Goal: Check status: Check status

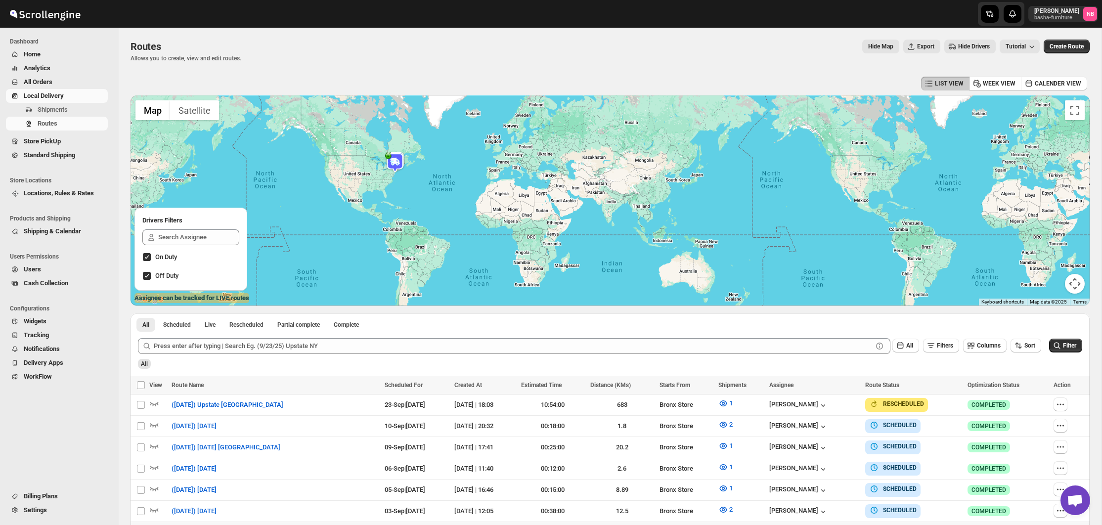
scroll to position [183, 0]
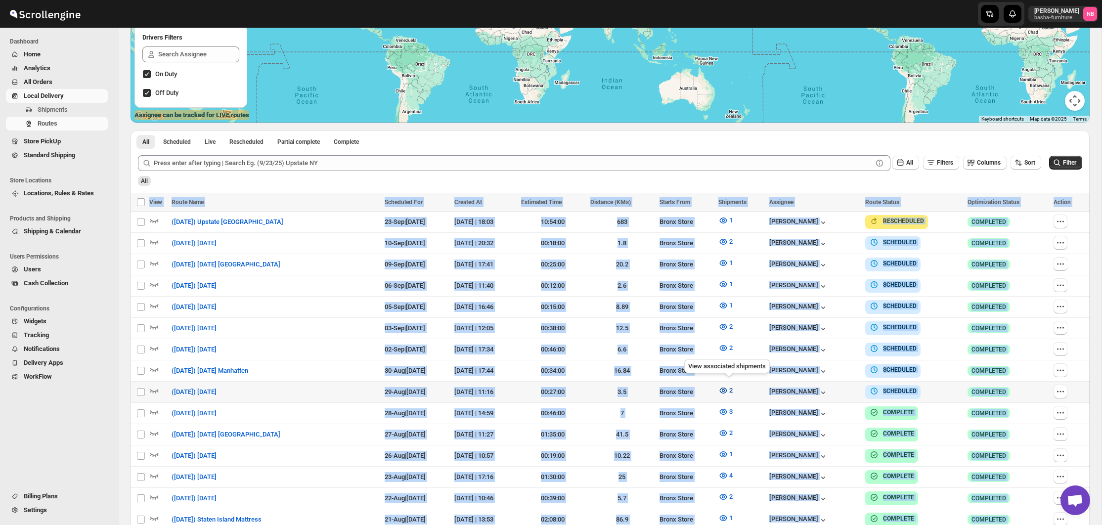
click at [731, 394] on button "2" at bounding box center [726, 391] width 26 height 16
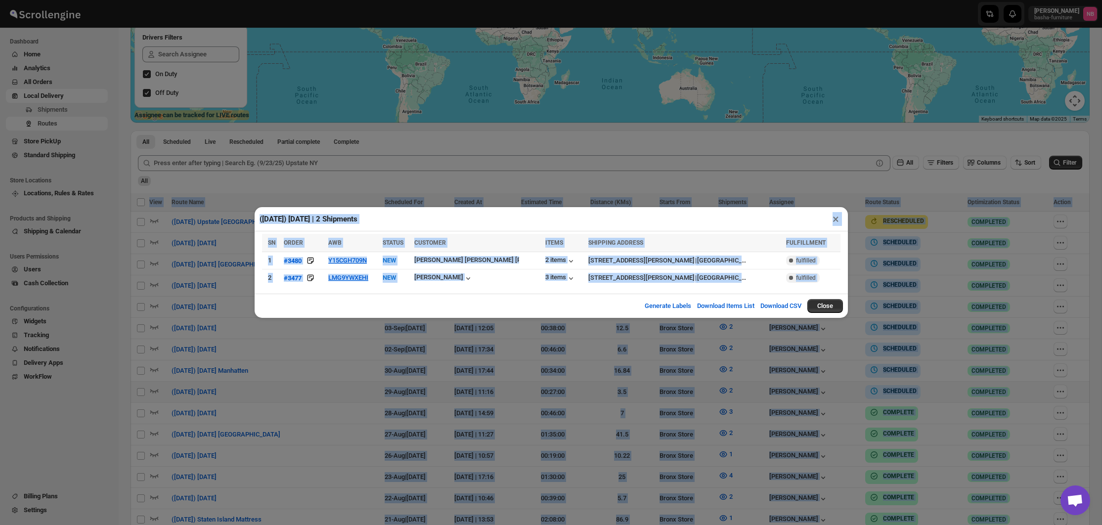
click at [513, 237] on th "CUSTOMER" at bounding box center [477, 243] width 131 height 18
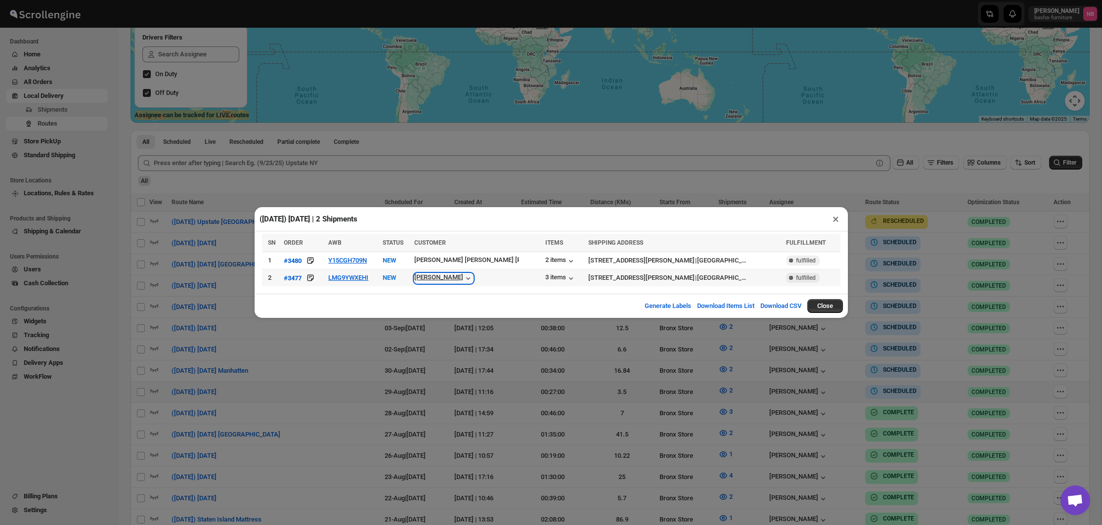
click at [473, 276] on icon "button" at bounding box center [468, 279] width 10 height 10
click at [546, 260] on div "2 items" at bounding box center [561, 261] width 31 height 10
click at [549, 262] on div "2 items" at bounding box center [561, 261] width 31 height 10
click at [546, 279] on div "3 items" at bounding box center [561, 279] width 31 height 10
click at [546, 277] on div "3 items" at bounding box center [561, 279] width 31 height 10
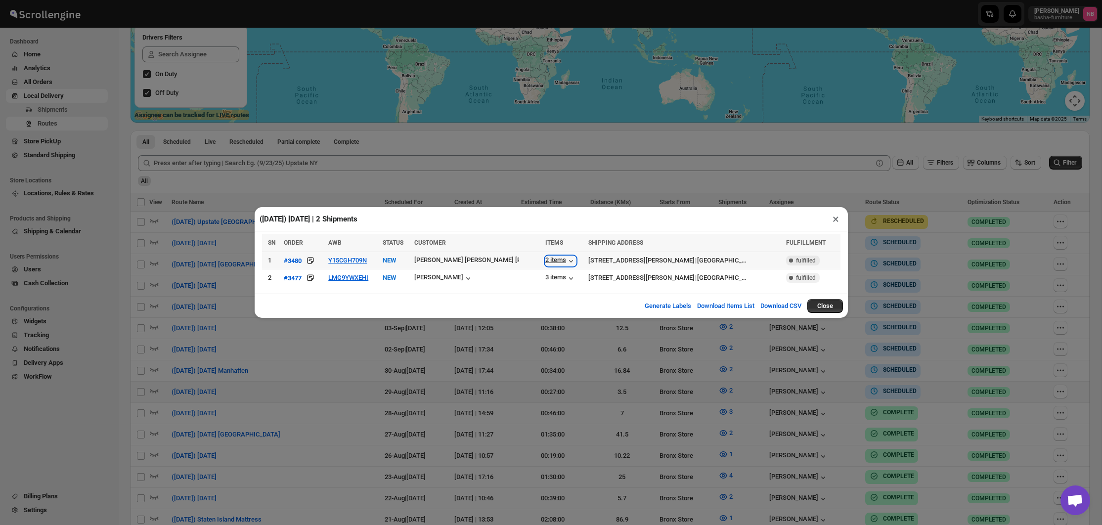
click at [546, 262] on div "2 items" at bounding box center [561, 261] width 31 height 10
click at [546, 281] on div "3 items" at bounding box center [561, 279] width 31 height 10
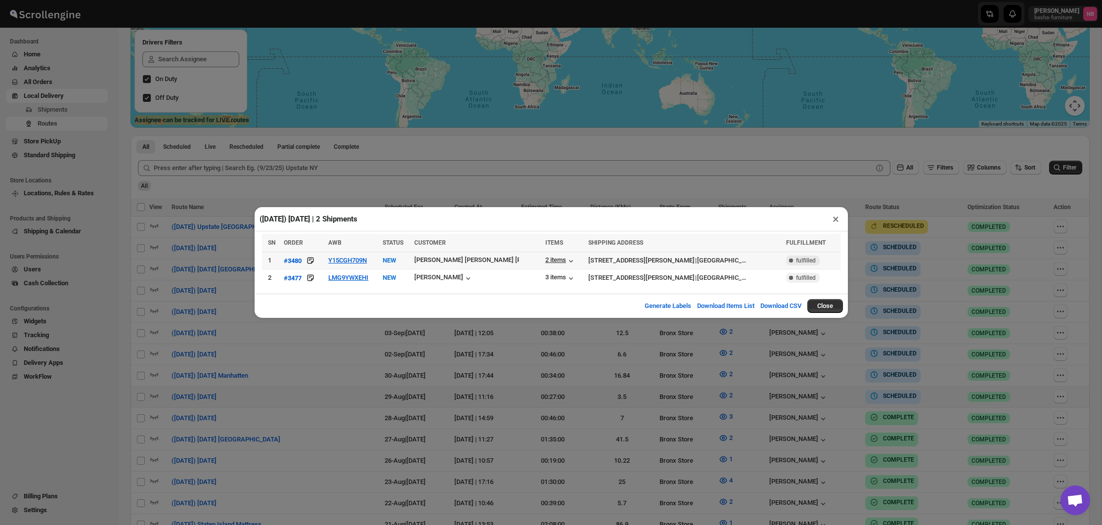
scroll to position [179, 0]
click at [548, 261] on div "2 items" at bounding box center [561, 261] width 31 height 10
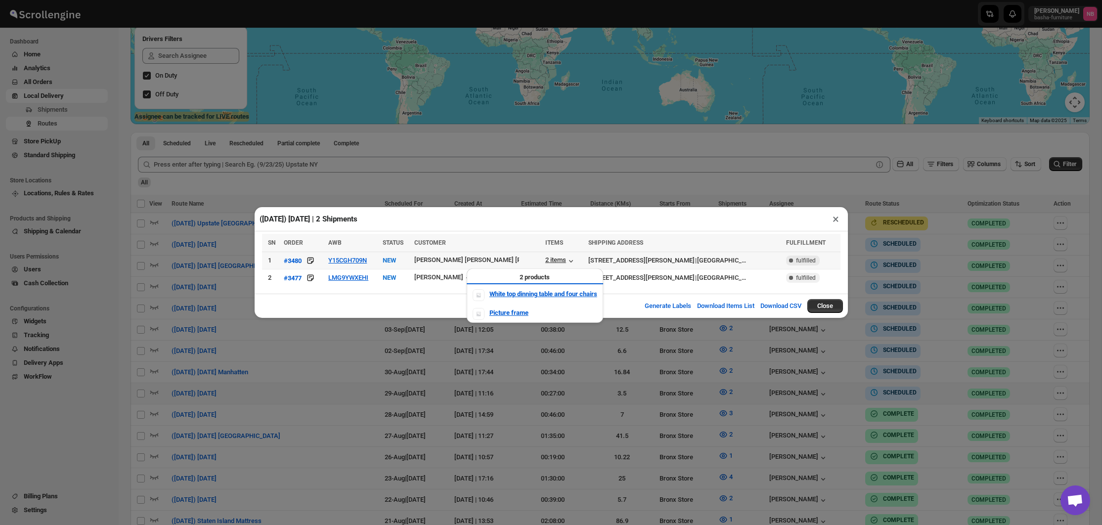
scroll to position [182, 0]
click at [355, 256] on td "Y15CGH709N" at bounding box center [352, 260] width 54 height 17
click at [357, 258] on button "Y15CGH709N" at bounding box center [347, 260] width 39 height 7
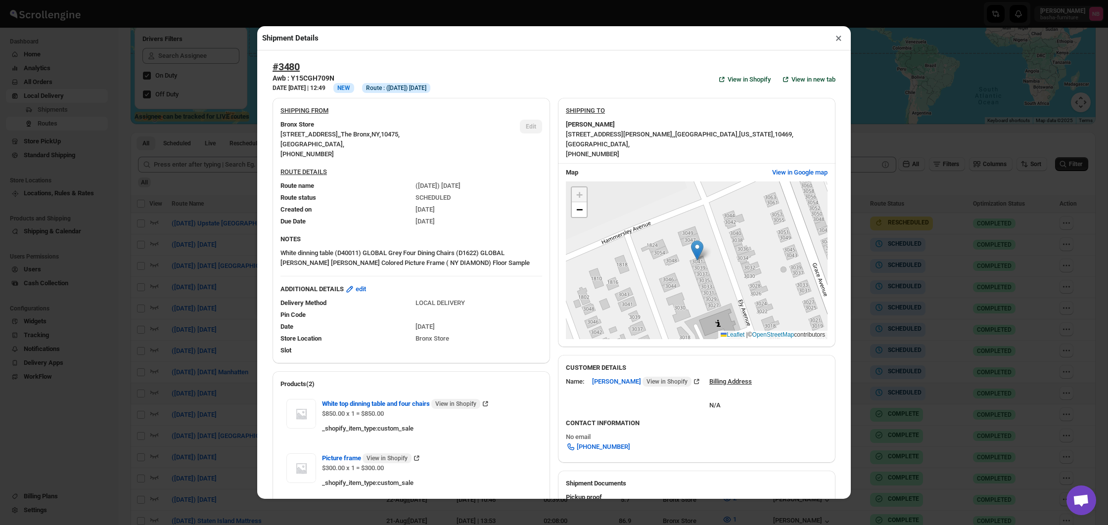
click at [162, 238] on div "Shipment Details × #3480 Awb : Y15CGH709N DATE [DATE] | 12:49 Info NEW Info Rou…" at bounding box center [554, 262] width 1108 height 525
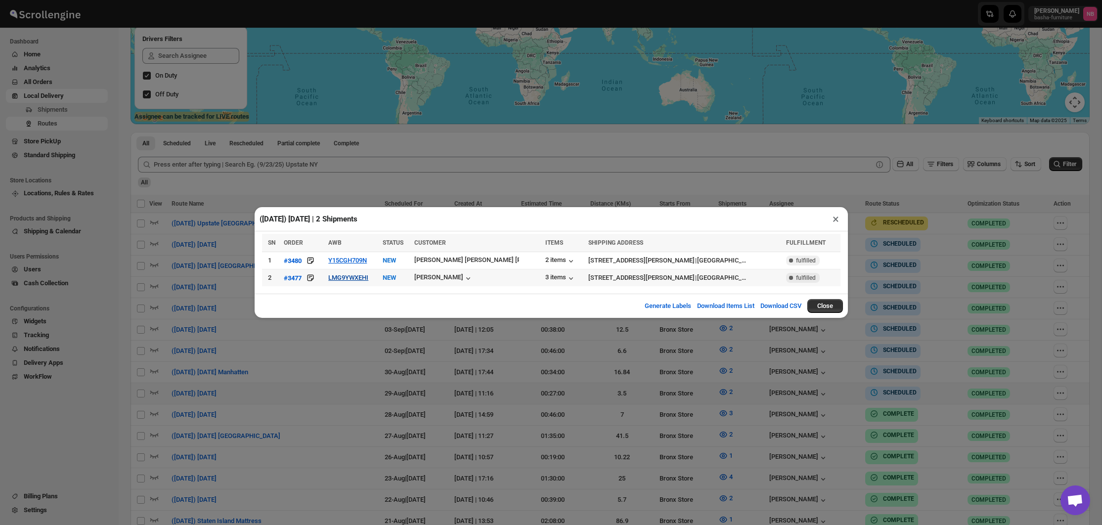
click at [358, 277] on button "LMG9YWXEHI" at bounding box center [348, 277] width 40 height 7
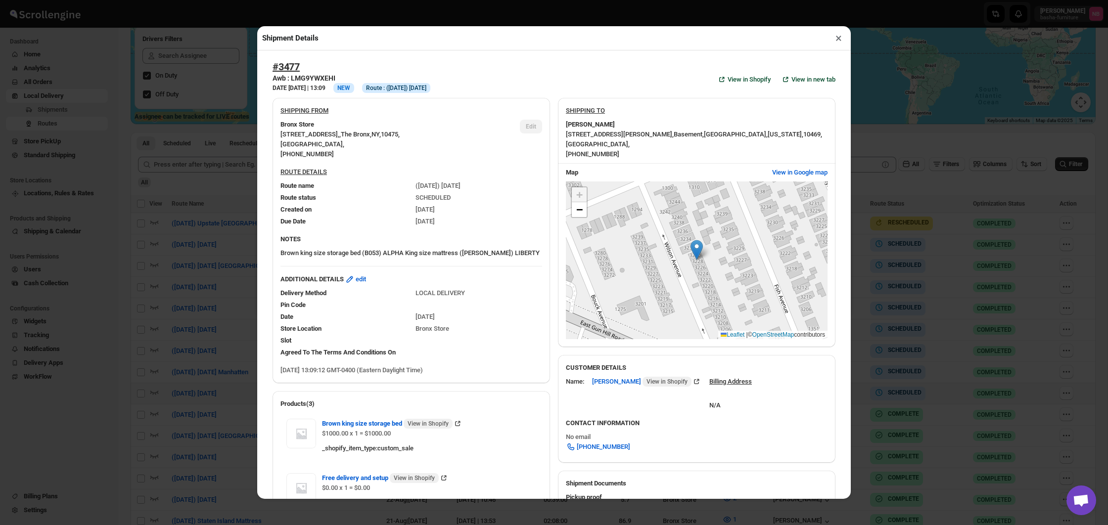
click at [197, 265] on div "Shipment Details × #3477 Awb : LMG9YWXEHI DATE [DATE] | 13:09 Info NEW Info Rou…" at bounding box center [554, 262] width 1108 height 525
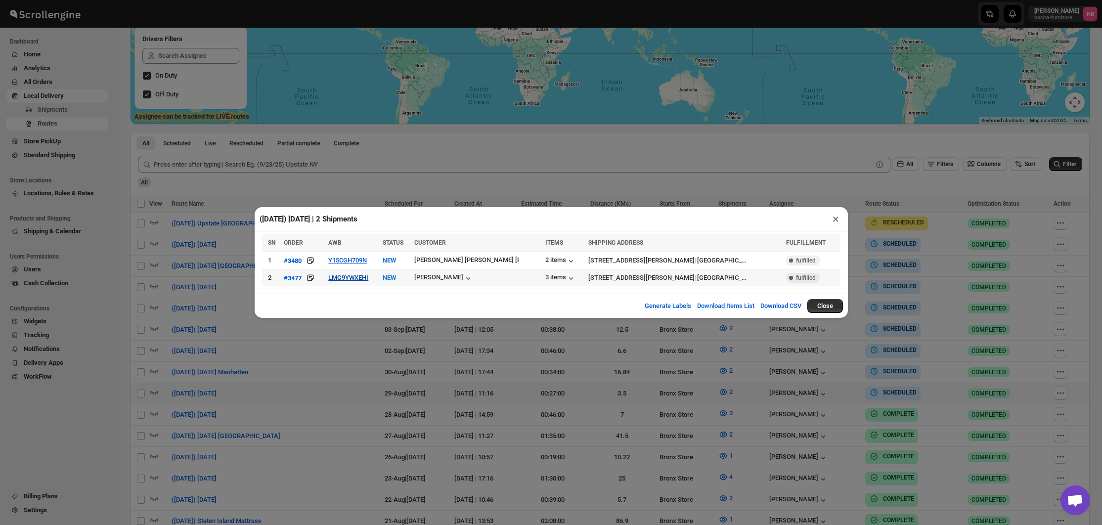
click at [368, 278] on button "LMG9YWXEHI" at bounding box center [348, 277] width 40 height 7
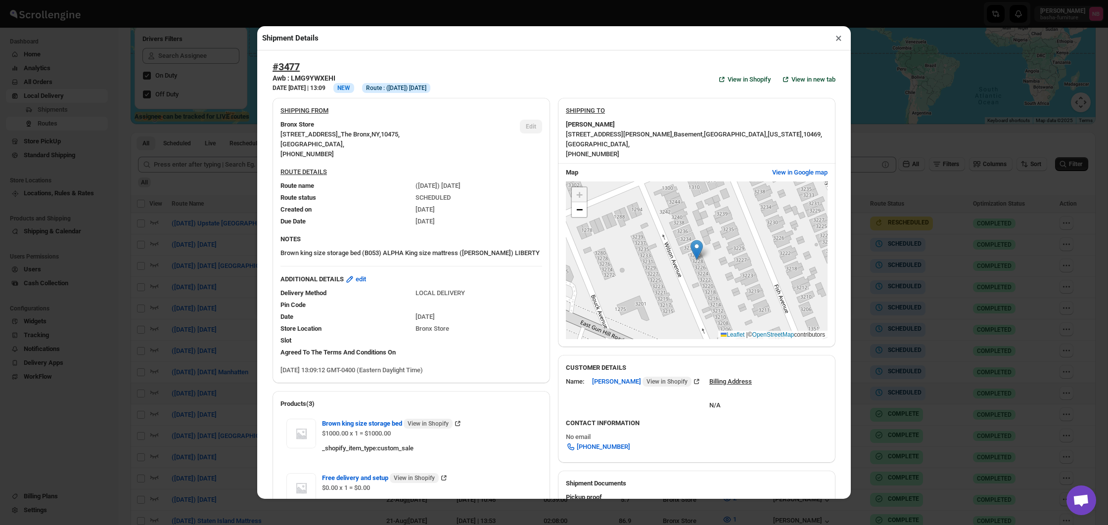
click at [263, 275] on div "#3477 Awb : LMG9YWXEHI DATE [DATE] | 13:09 Info NEW Info Route : ([DATE]) [DATE…" at bounding box center [554, 274] width 594 height 449
click at [220, 264] on div "Shipment Details × #3477 Awb : LMG9YWXEHI DATE [DATE] | 13:09 Info NEW Info Rou…" at bounding box center [554, 262] width 1108 height 525
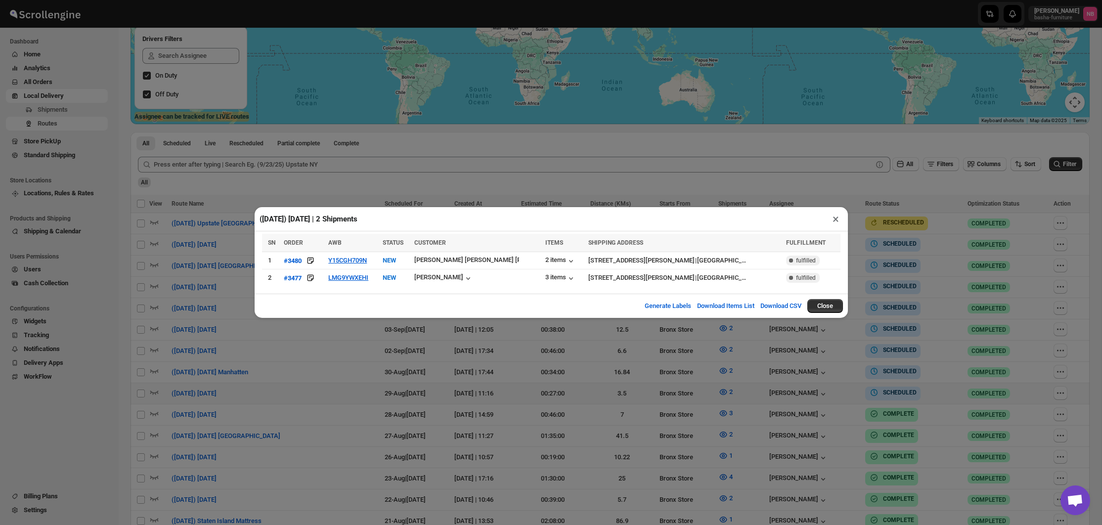
click at [220, 264] on div "([DATE]) [DATE] | 2 Shipments × SN ORDER AWB STATUS CUSTOMER ITEMS SHIPPING ADD…" at bounding box center [551, 262] width 1102 height 525
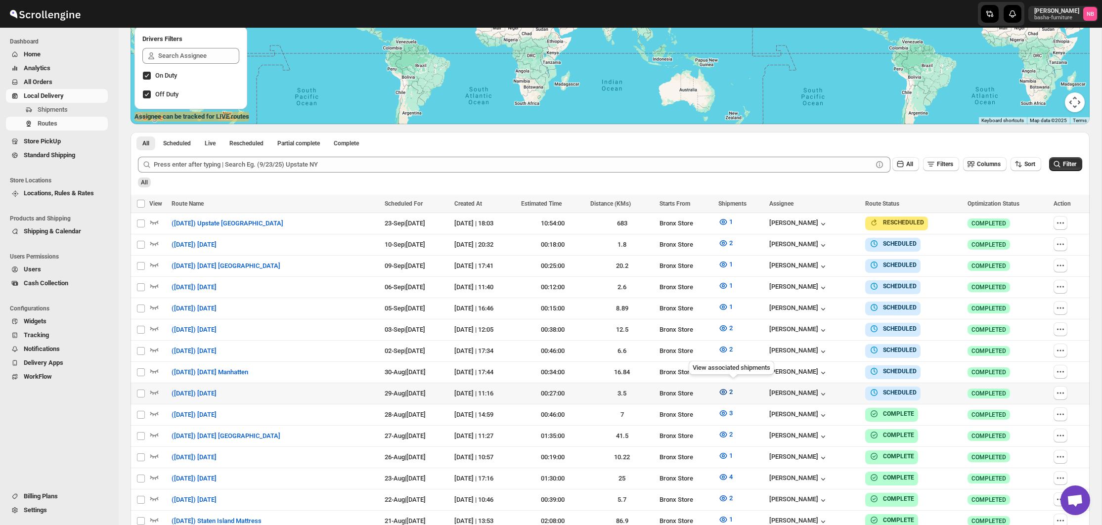
click at [729, 390] on icon "button" at bounding box center [724, 392] width 10 height 10
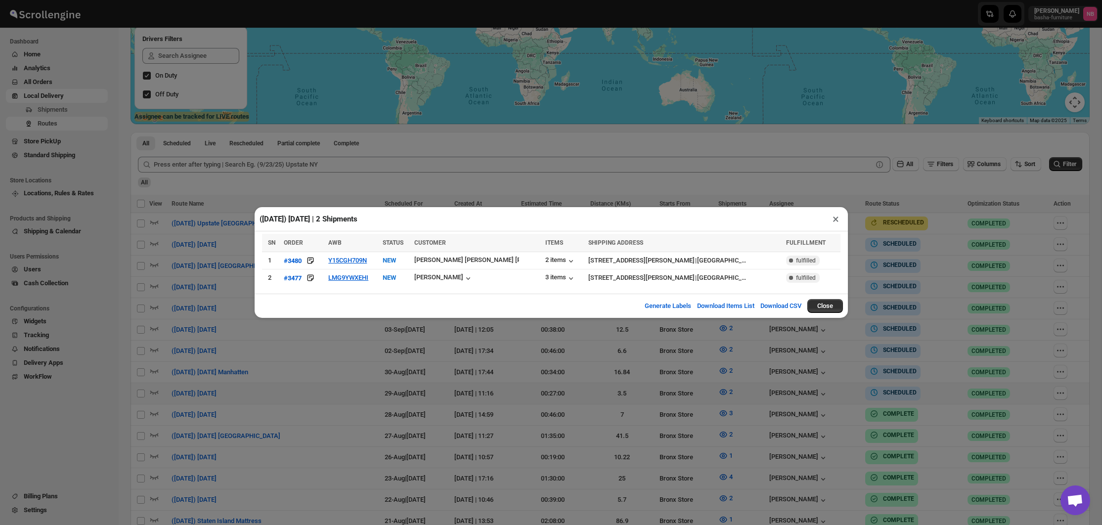
drag, startPoint x: 871, startPoint y: 366, endPoint x: 892, endPoint y: 377, distance: 23.5
click at [871, 366] on div "([DATE]) [DATE] | 2 Shipments × SN ORDER AWB STATUS CUSTOMER ITEMS SHIPPING ADD…" at bounding box center [551, 262] width 1102 height 525
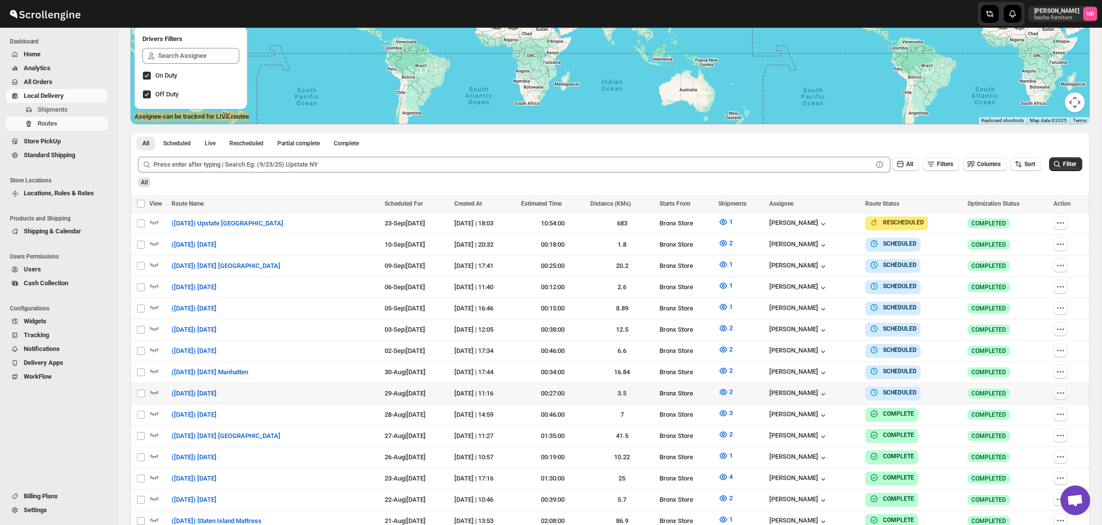
click at [1062, 392] on icon "button" at bounding box center [1060, 392] width 1 height 1
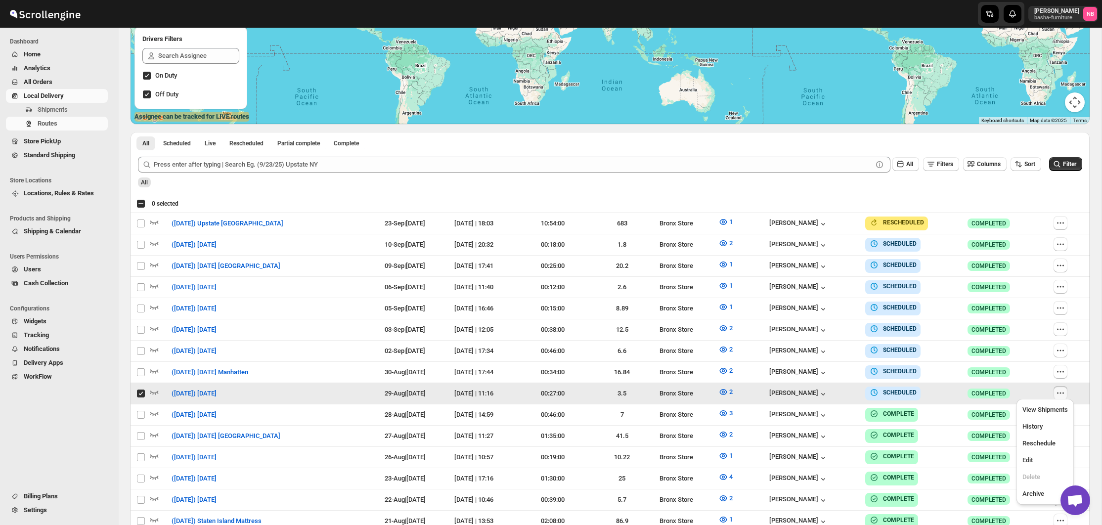
checkbox input "true"
click at [1039, 463] on span "Edit" at bounding box center [1046, 461] width 46 height 10
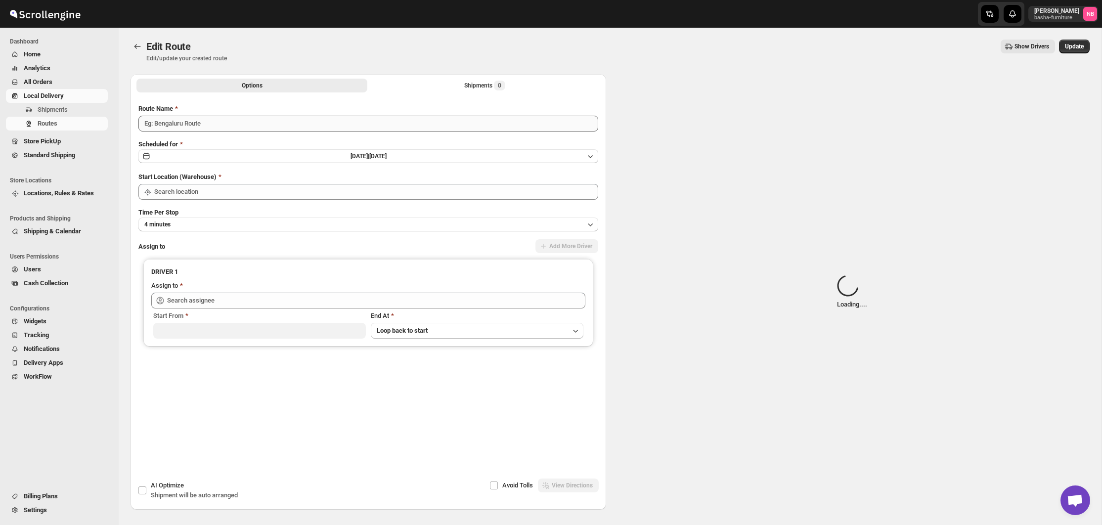
type input "([DATE]) [DATE]"
type input "Bronx Store"
type input "[PERSON_NAME] ([EMAIL_ADDRESS][DOMAIN_NAME])"
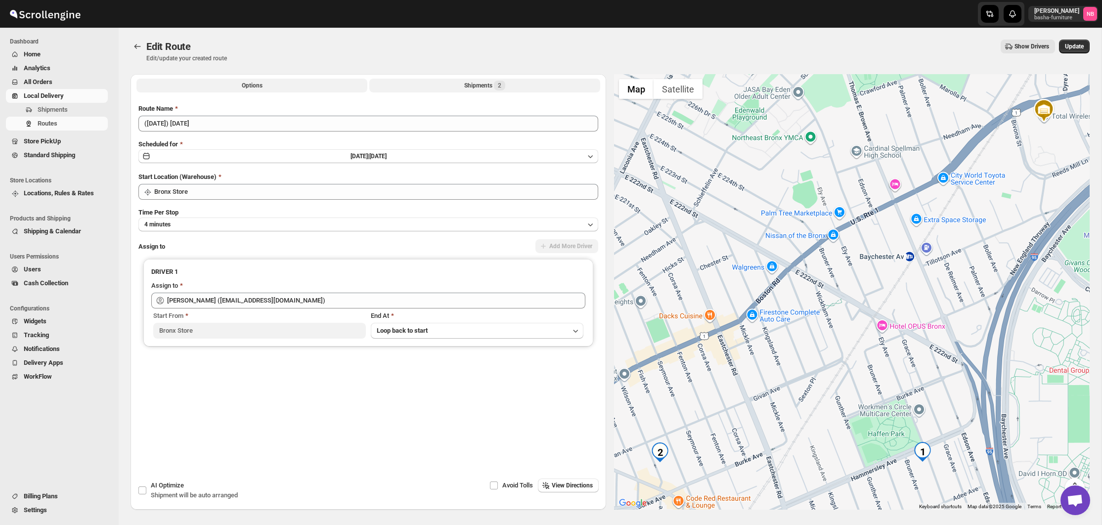
click at [492, 91] on button "Shipments 2" at bounding box center [484, 86] width 231 height 14
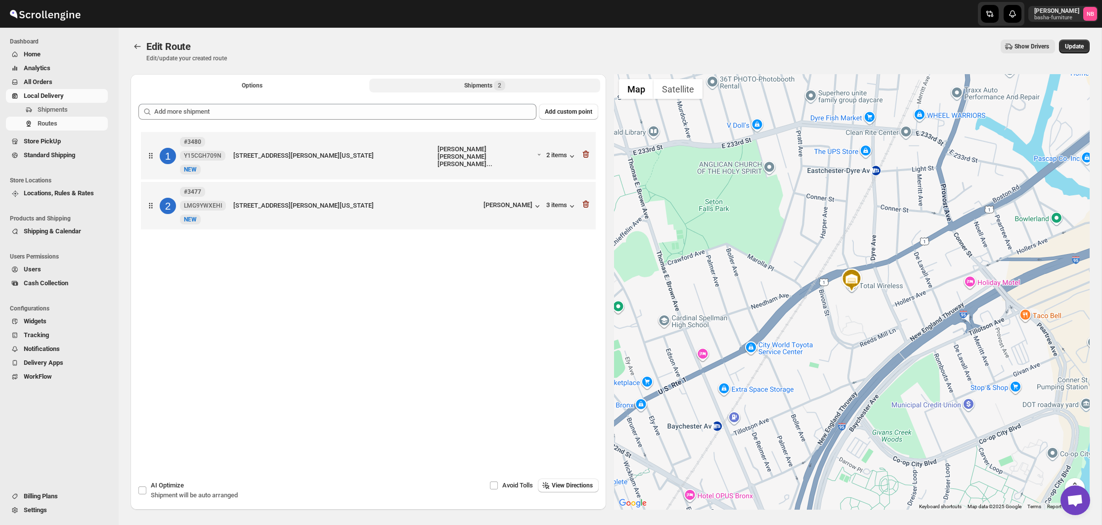
click at [585, 204] on icon "button" at bounding box center [586, 204] width 10 height 10
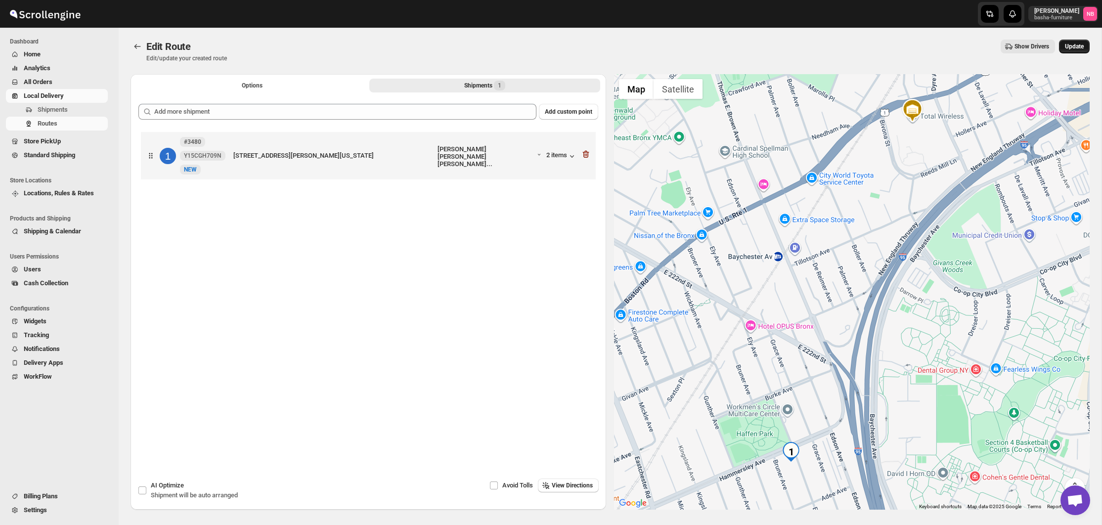
click at [1079, 51] on button "Update" at bounding box center [1074, 47] width 31 height 14
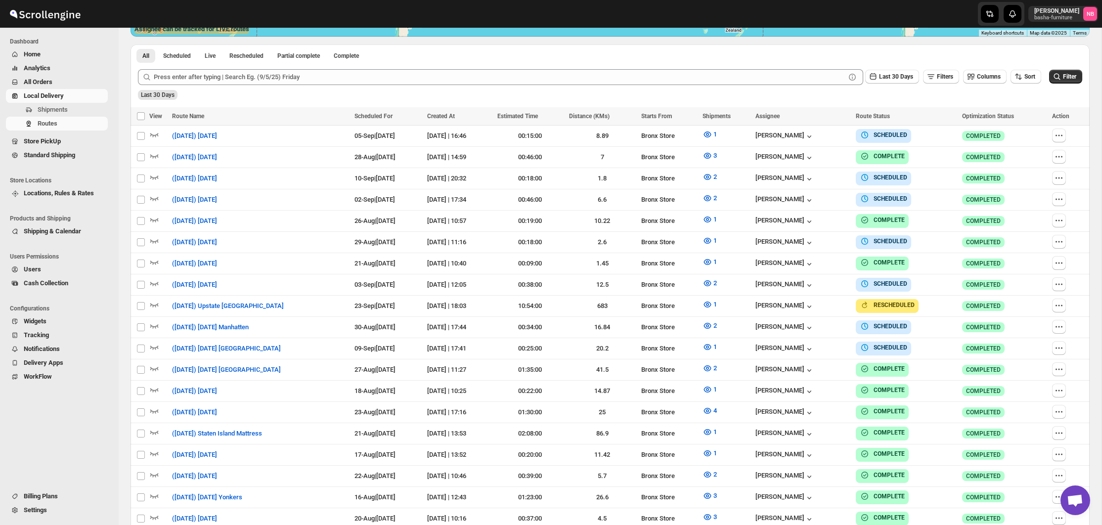
scroll to position [271, 0]
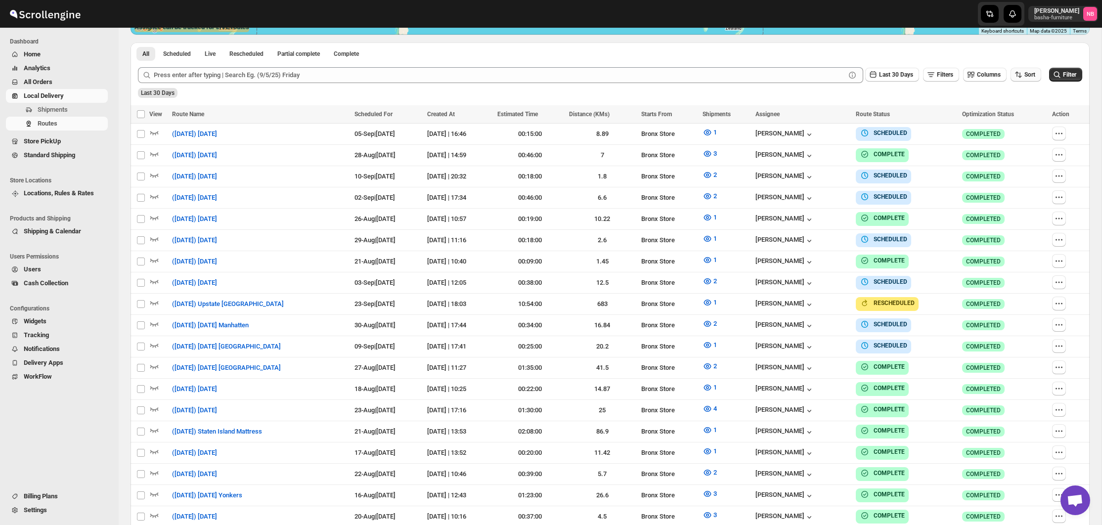
click at [1028, 79] on span "Sort" at bounding box center [1030, 75] width 11 height 8
drag, startPoint x: 1022, startPoint y: 127, endPoint x: 1004, endPoint y: 121, distance: 18.8
click at [1022, 127] on div "Due Date" at bounding box center [1009, 128] width 26 height 10
click at [891, 80] on button "Last 30 Days" at bounding box center [893, 75] width 54 height 14
click at [887, 198] on button "All" at bounding box center [882, 199] width 56 height 16
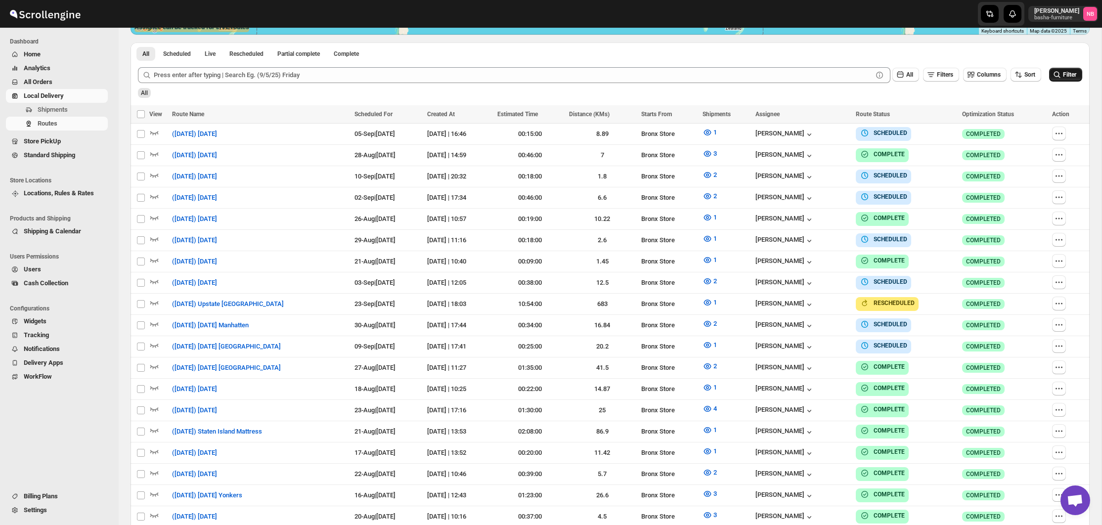
click at [1069, 76] on span "Filter" at bounding box center [1069, 74] width 13 height 7
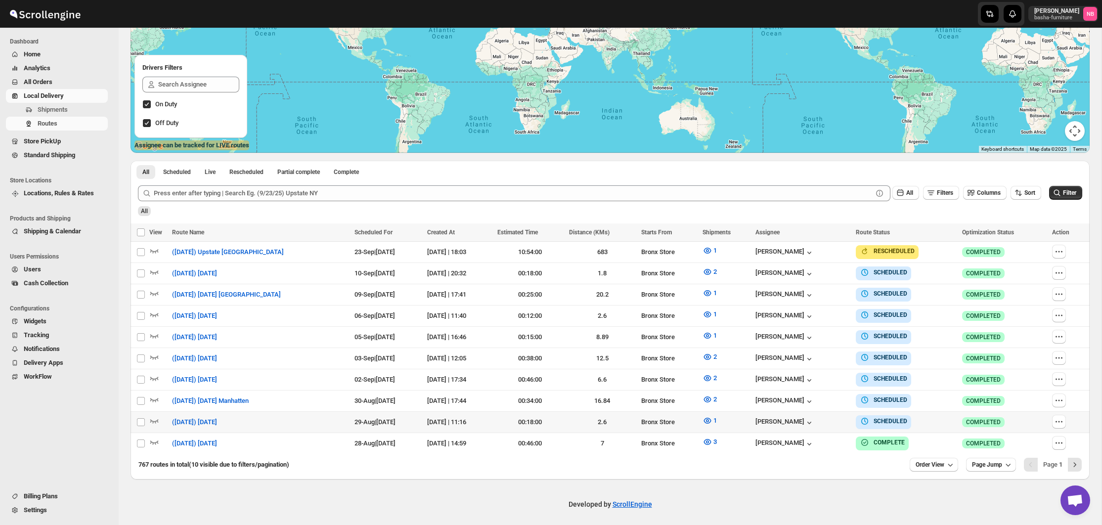
scroll to position [152, 0]
click at [713, 422] on icon "button" at bounding box center [708, 421] width 10 height 10
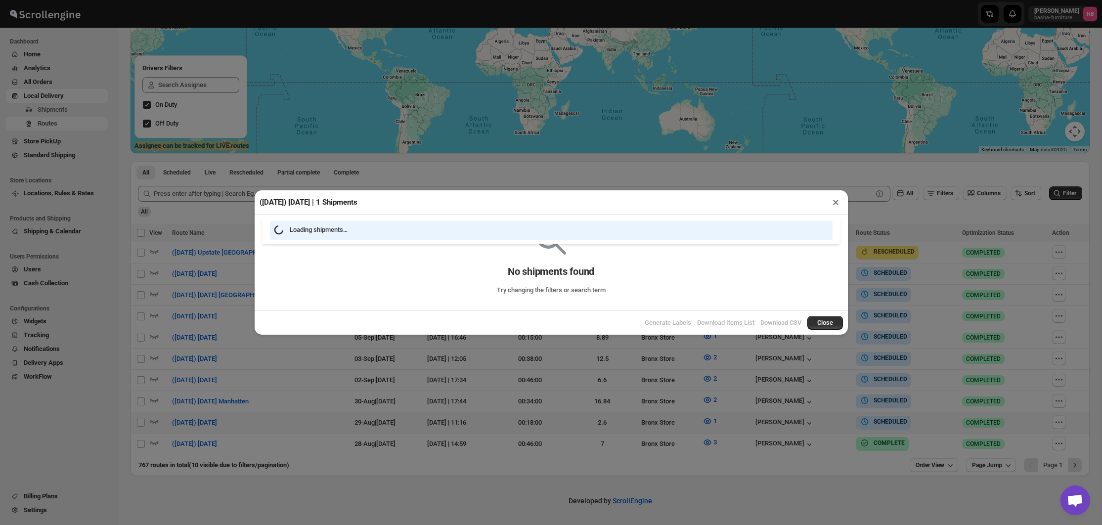
scroll to position [148, 0]
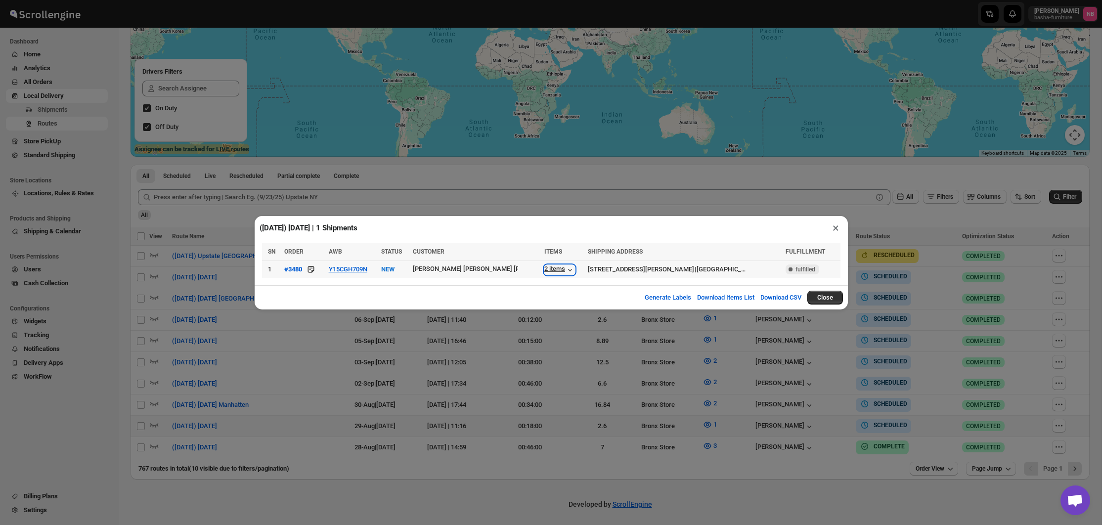
click at [545, 266] on div "2 items" at bounding box center [560, 270] width 31 height 10
click at [563, 418] on div "([DATE]) [DATE] | 1 Shipments × SN ORDER AWB STATUS CUSTOMER ITEMS SHIPPING ADD…" at bounding box center [551, 262] width 1102 height 525
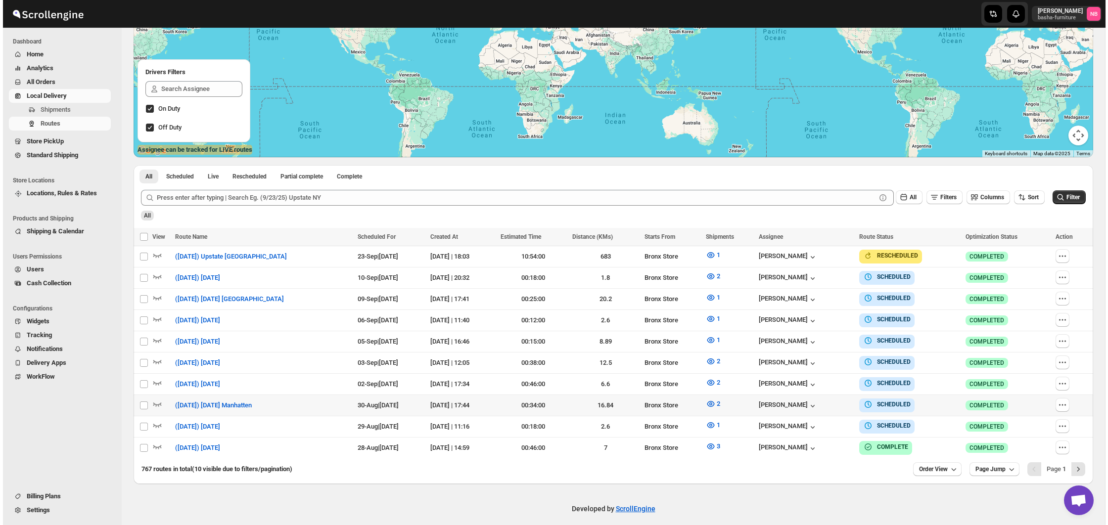
scroll to position [147, 0]
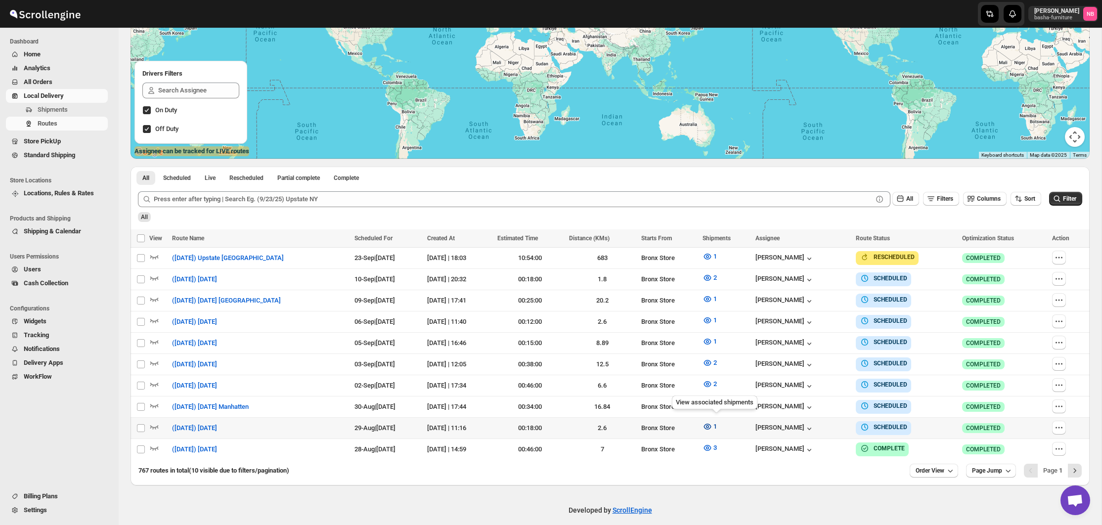
click at [713, 422] on icon "button" at bounding box center [708, 427] width 10 height 10
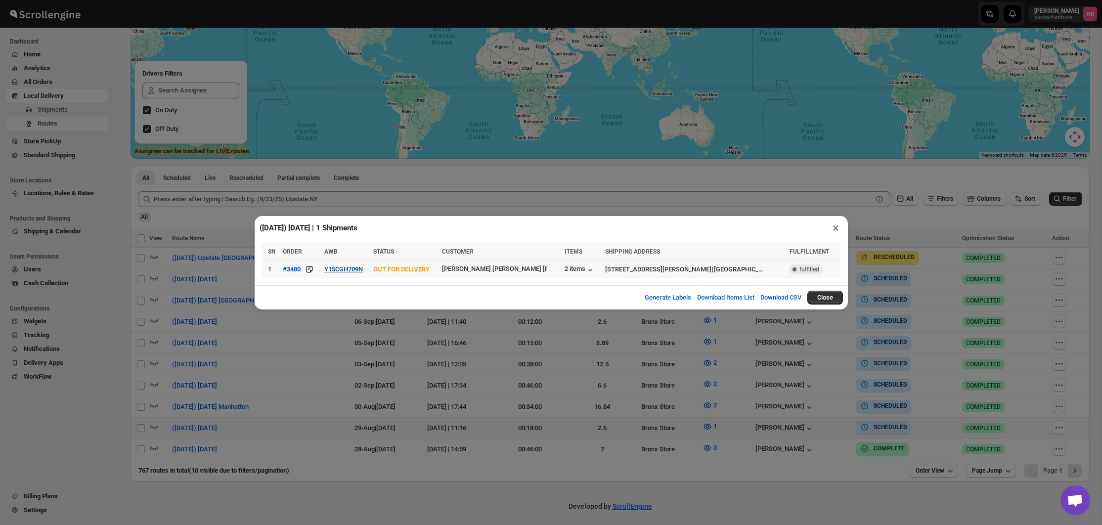
click at [363, 267] on button "Y15CGH709N" at bounding box center [343, 269] width 39 height 7
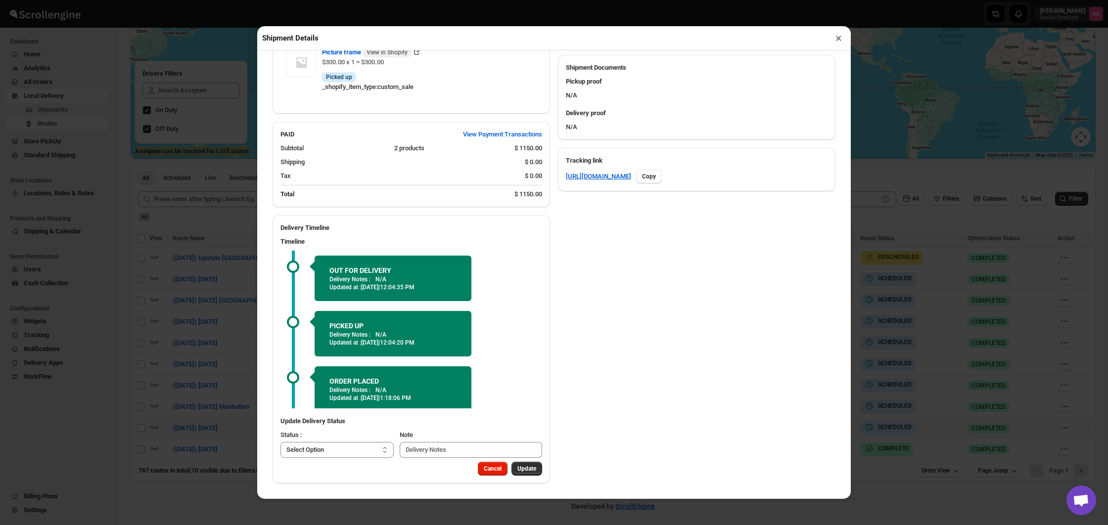
scroll to position [417, 0]
click at [236, 268] on div "Shipment Details × #3480 Awb : Y15CGH709N DATE [DATE] | 12:49 Info OUT FOR DELI…" at bounding box center [554, 262] width 1108 height 525
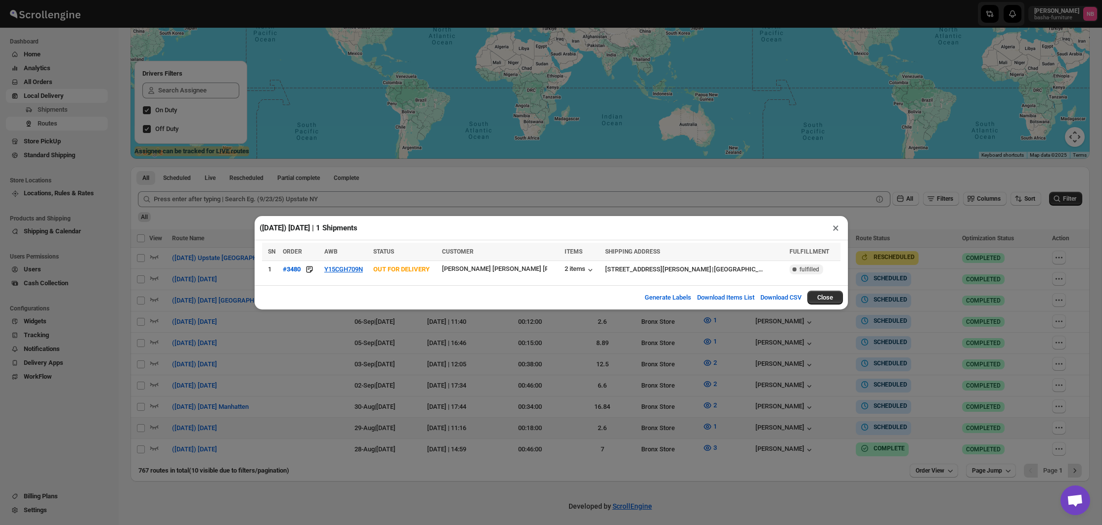
click at [679, 431] on div "([DATE]) [DATE] | 1 Shipments × SN ORDER AWB STATUS CUSTOMER ITEMS SHIPPING ADD…" at bounding box center [551, 262] width 1102 height 525
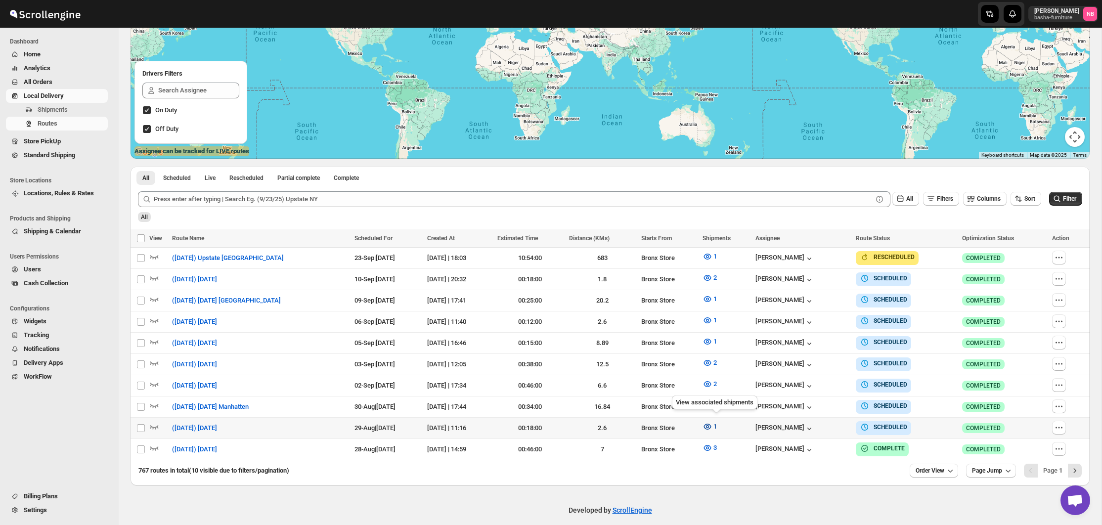
click at [709, 425] on icon "button" at bounding box center [707, 426] width 3 height 3
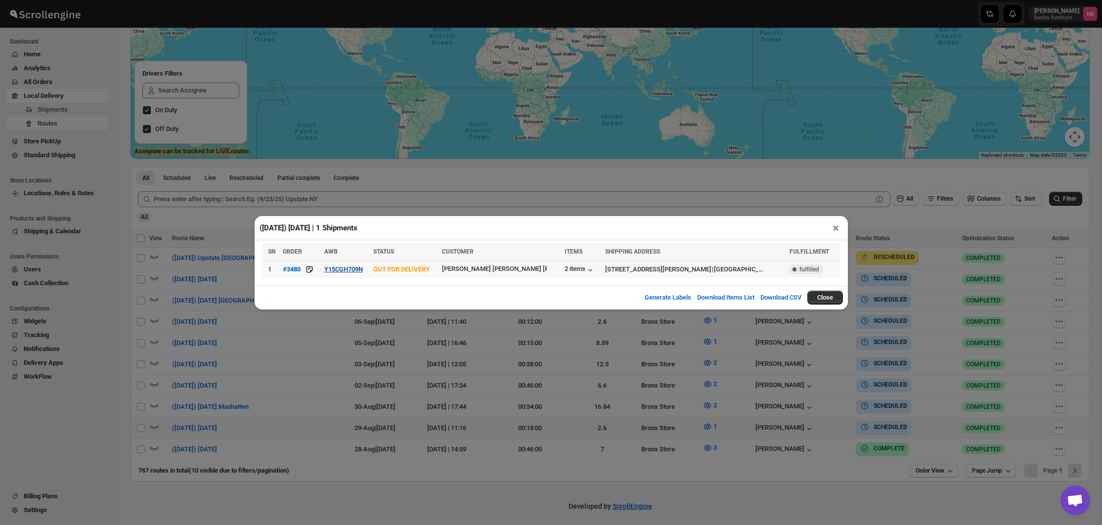
click at [348, 271] on button "Y15CGH709N" at bounding box center [343, 269] width 39 height 7
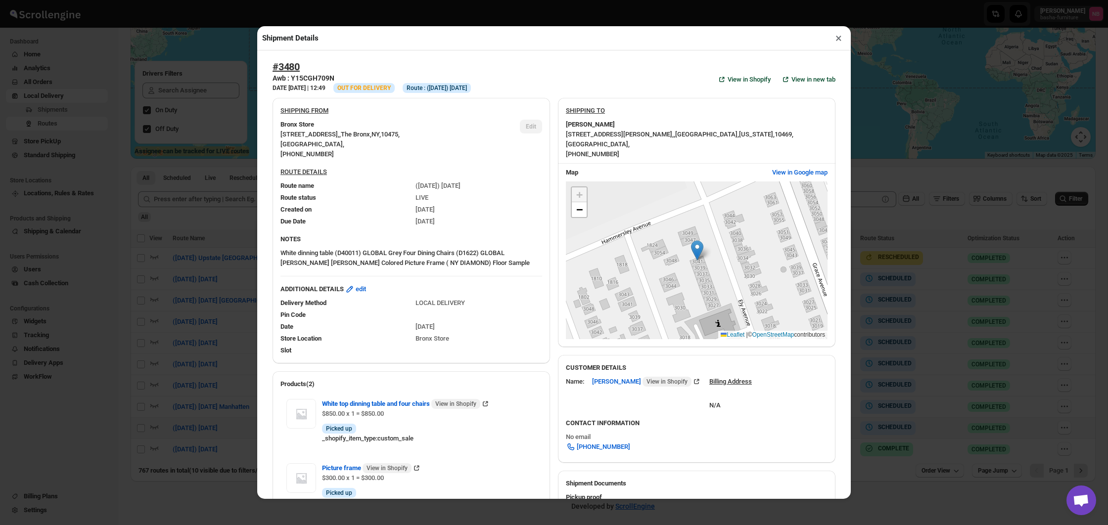
click at [196, 224] on div "Shipment Details × #3480 Awb : Y15CGH709N DATE [DATE] | 12:49 Info OUT FOR DELI…" at bounding box center [554, 262] width 1108 height 525
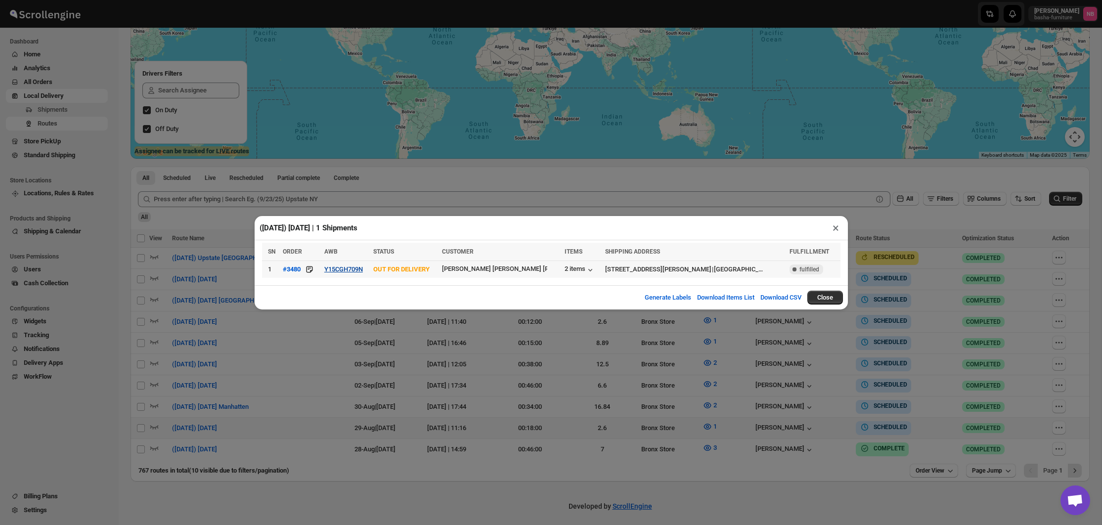
click at [363, 271] on button "Y15CGH709N" at bounding box center [343, 269] width 39 height 7
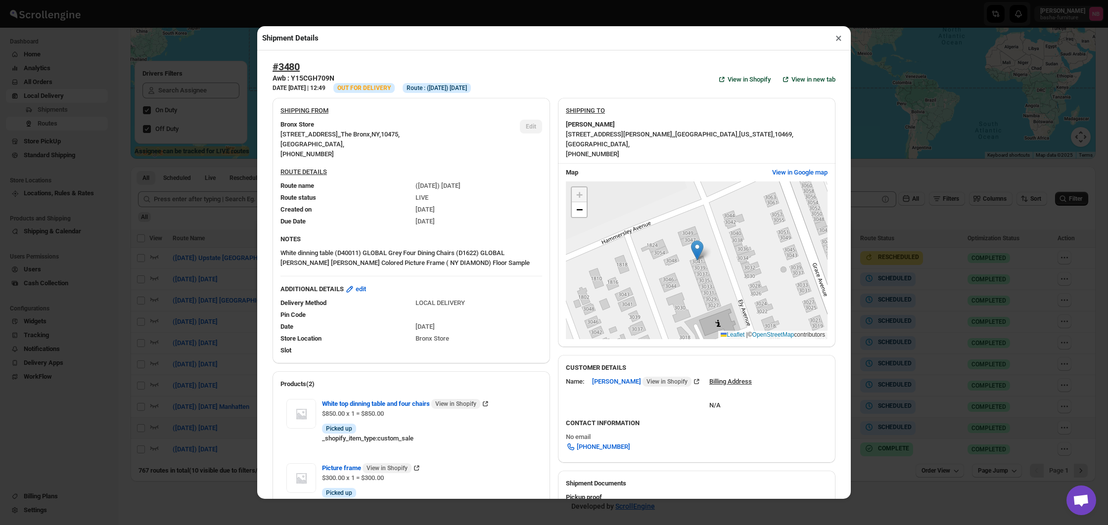
click at [195, 263] on div "Shipment Details × #3480 Awb : Y15CGH709N DATE [DATE] | 12:49 Info OUT FOR DELI…" at bounding box center [554, 262] width 1108 height 525
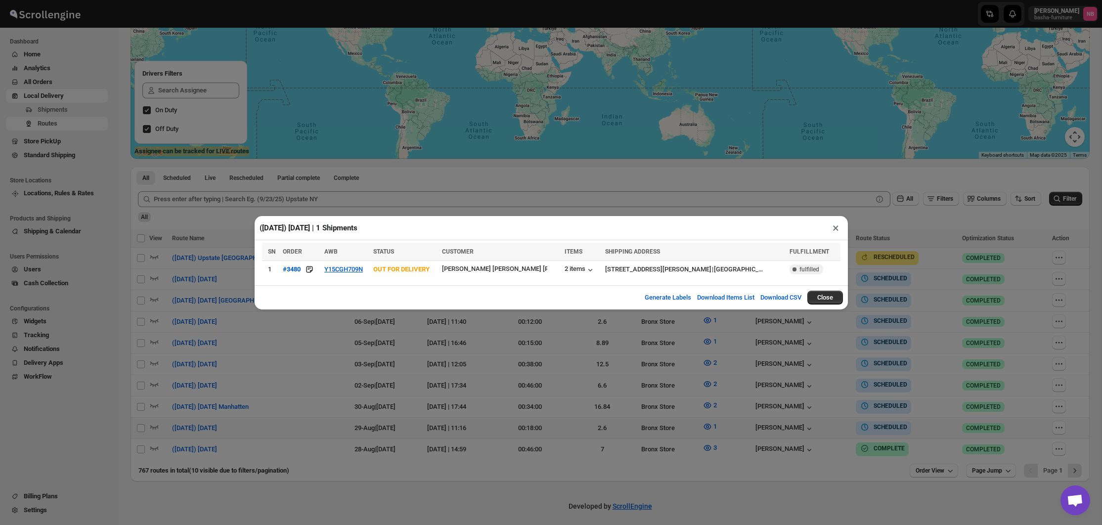
click at [195, 263] on div "([DATE]) [DATE] | 1 Shipments × SN ORDER AWB STATUS CUSTOMER ITEMS SHIPPING ADD…" at bounding box center [551, 262] width 1102 height 525
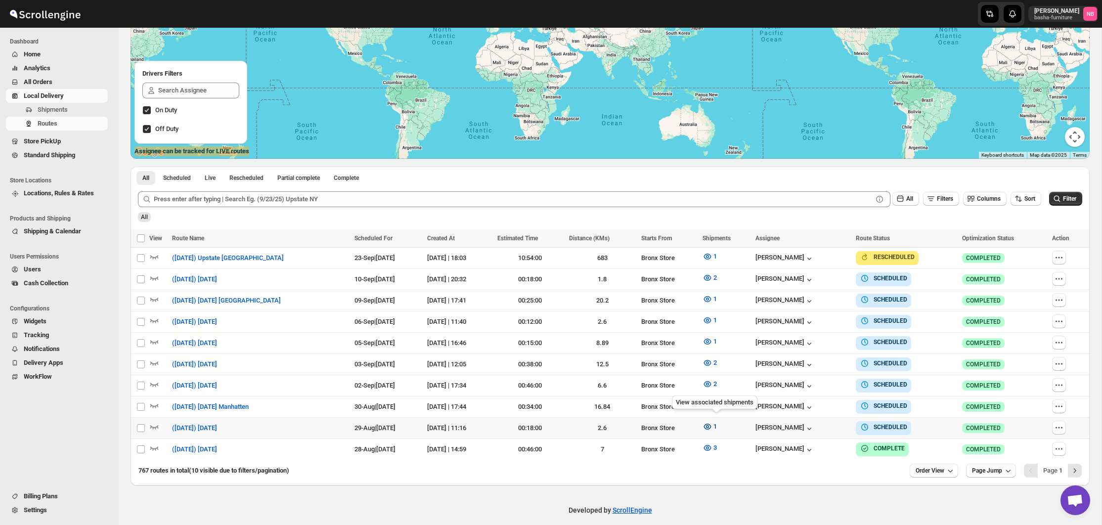
click at [713, 422] on icon "button" at bounding box center [708, 427] width 10 height 10
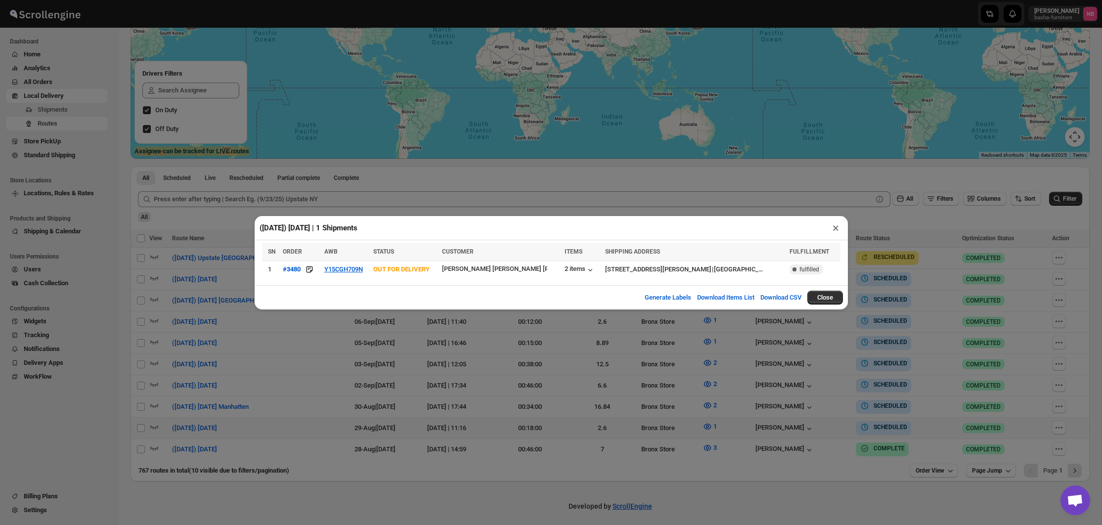
click at [702, 419] on div "([DATE]) [DATE] | 1 Shipments × SN ORDER AWB STATUS CUSTOMER ITEMS SHIPPING ADD…" at bounding box center [551, 262] width 1102 height 525
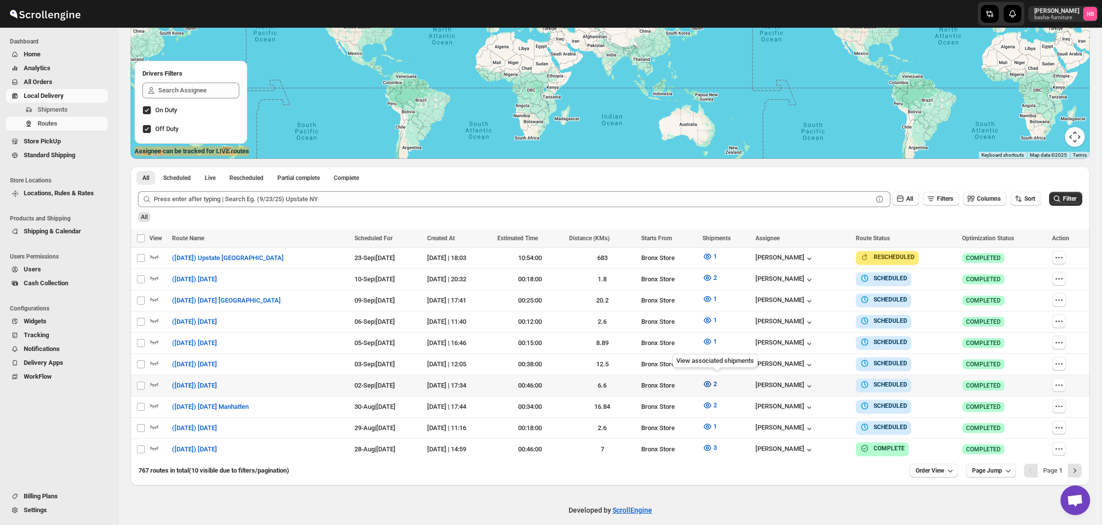
click at [713, 381] on icon "button" at bounding box center [708, 384] width 10 height 10
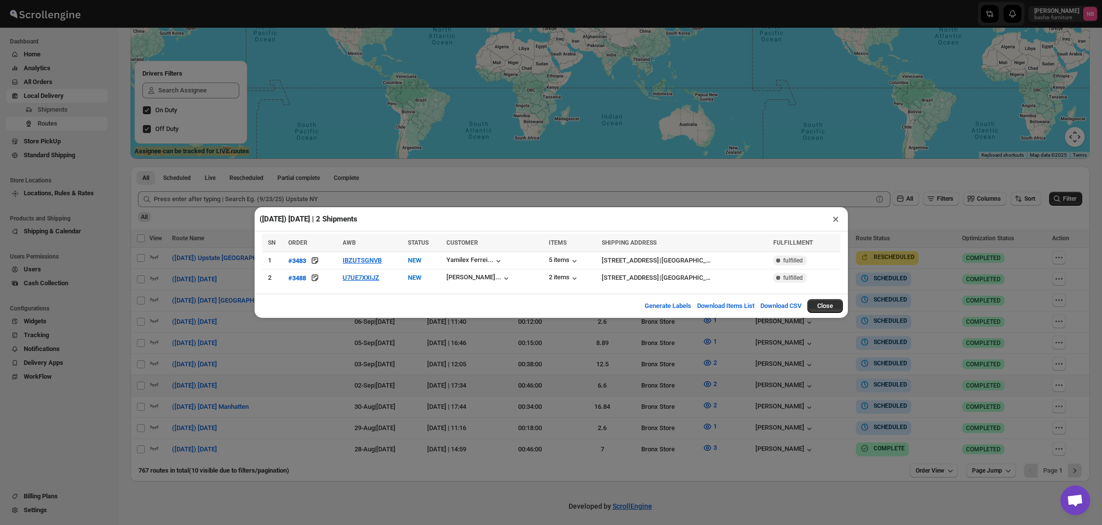
click at [513, 317] on div "Generate Labels Download Items List Download CSV Close" at bounding box center [552, 306] width 594 height 24
click at [661, 359] on div "([DATE]) [DATE] | 2 Shipments × SN ORDER AWB STATUS CUSTOMER ITEMS SHIPPING ADD…" at bounding box center [551, 262] width 1102 height 525
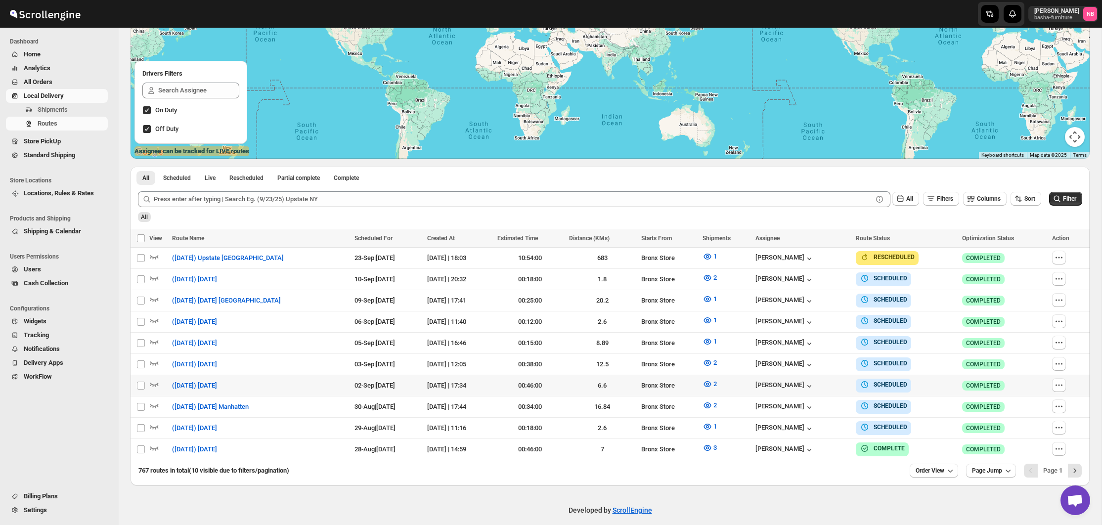
click at [731, 221] on div "All" at bounding box center [609, 213] width 947 height 17
click at [713, 363] on icon "button" at bounding box center [708, 363] width 10 height 10
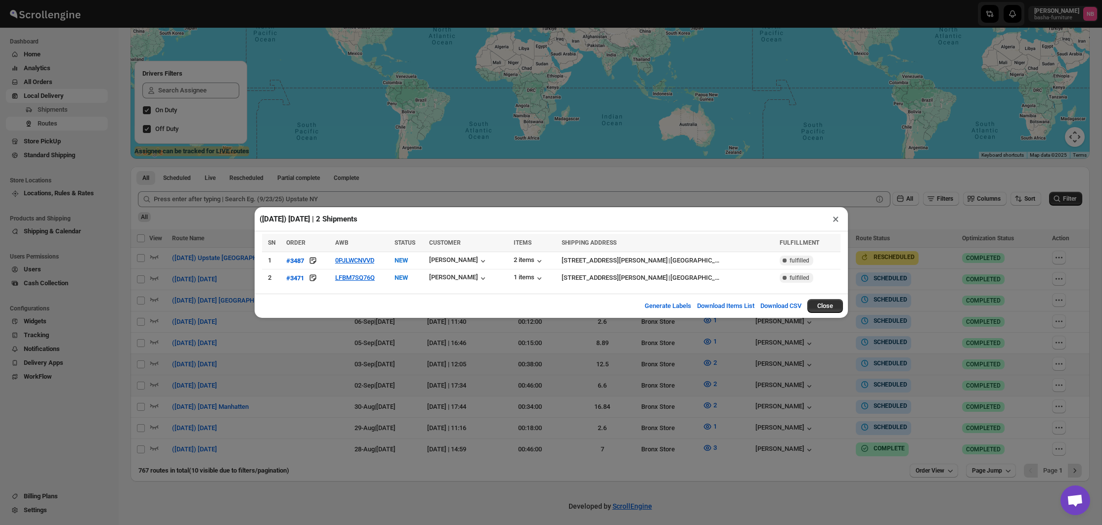
click at [655, 177] on div "([DATE]) [DATE] | 2 Shipments × SN ORDER AWB STATUS CUSTOMER ITEMS SHIPPING ADD…" at bounding box center [551, 262] width 1102 height 525
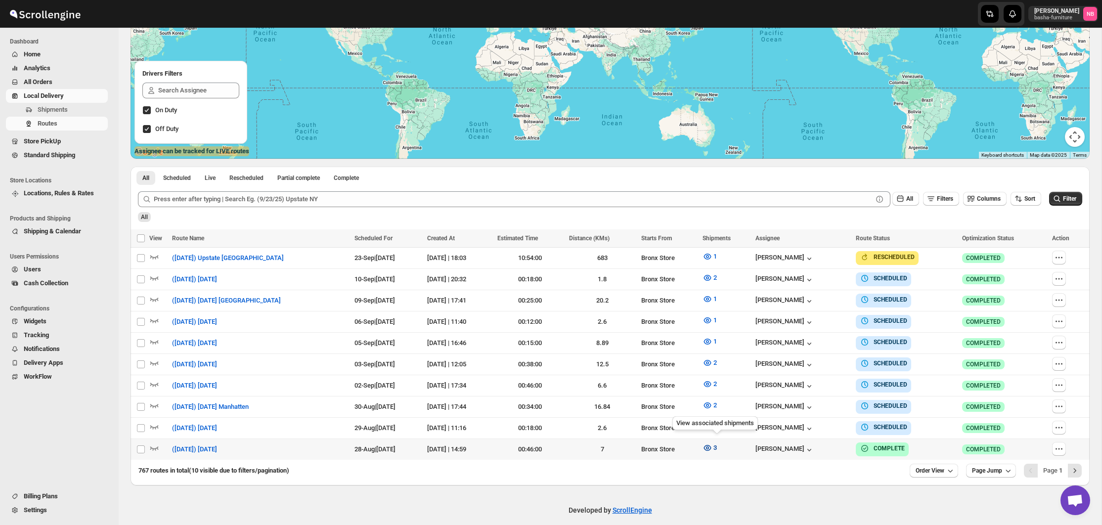
click at [713, 443] on icon "button" at bounding box center [708, 448] width 10 height 10
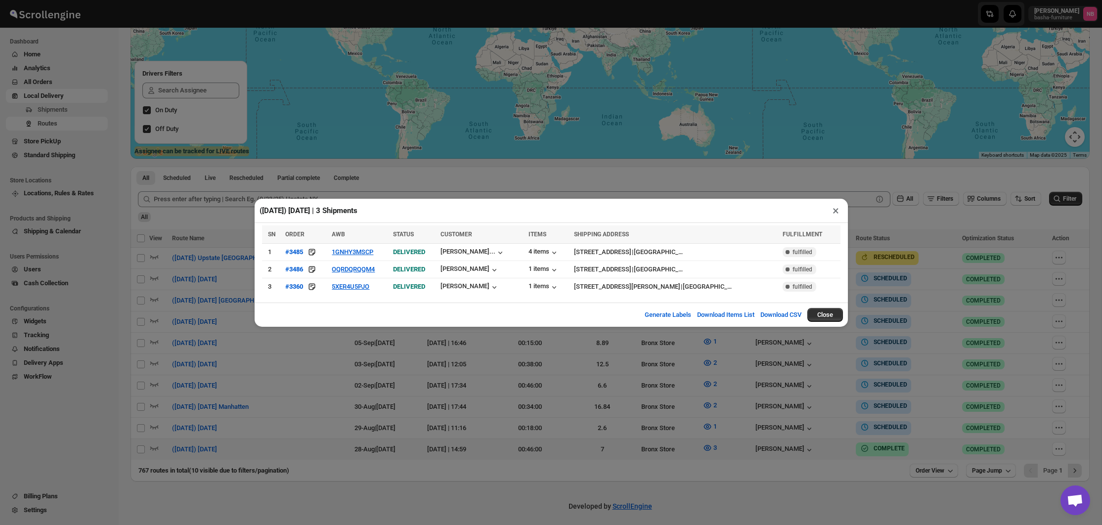
click at [502, 453] on div "([DATE]) [DATE] | 3 Shipments × SN ORDER AWB STATUS CUSTOMER ITEMS SHIPPING ADD…" at bounding box center [551, 262] width 1102 height 525
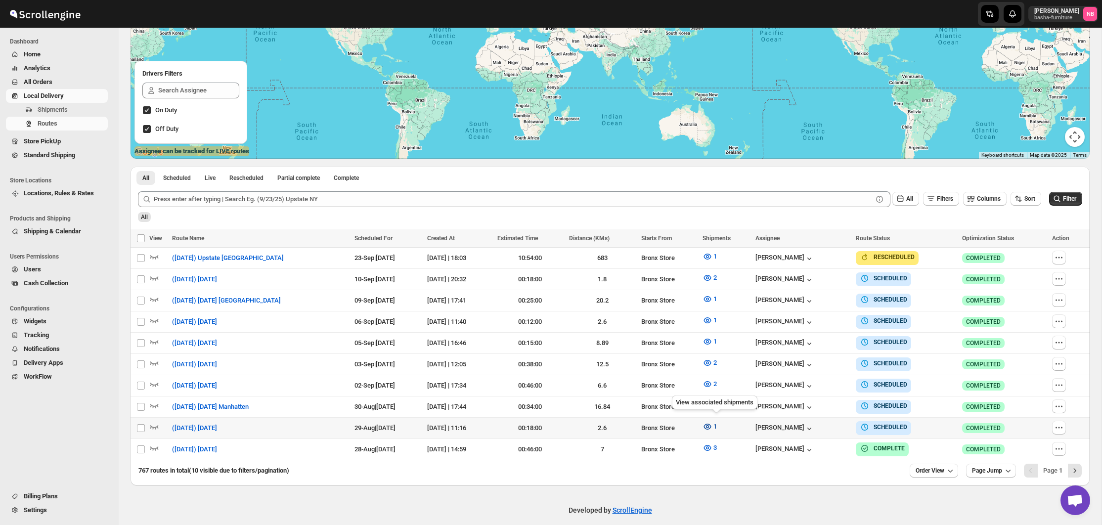
click at [713, 422] on icon "button" at bounding box center [708, 427] width 10 height 10
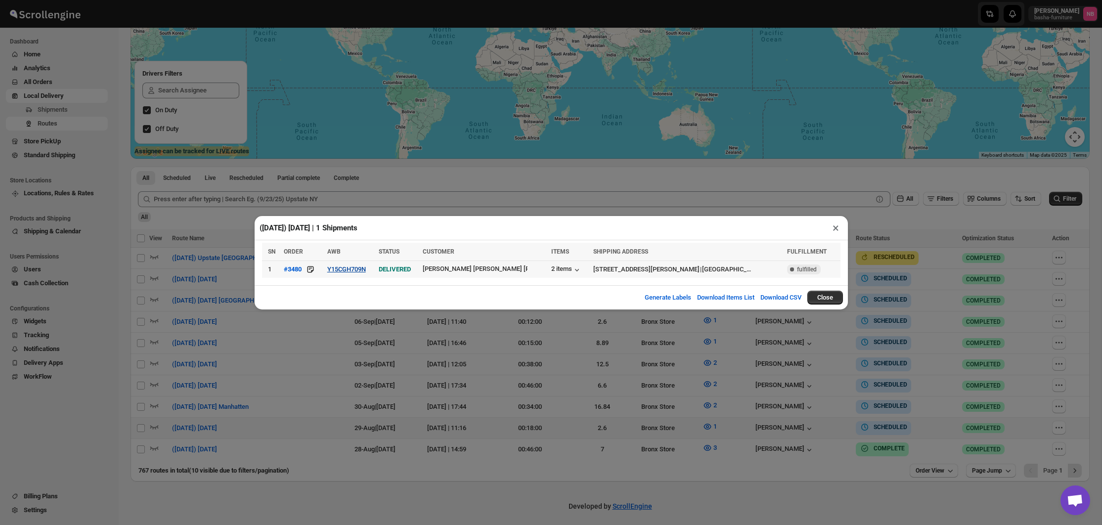
click at [357, 269] on button "Y15CGH709N" at bounding box center [346, 269] width 39 height 7
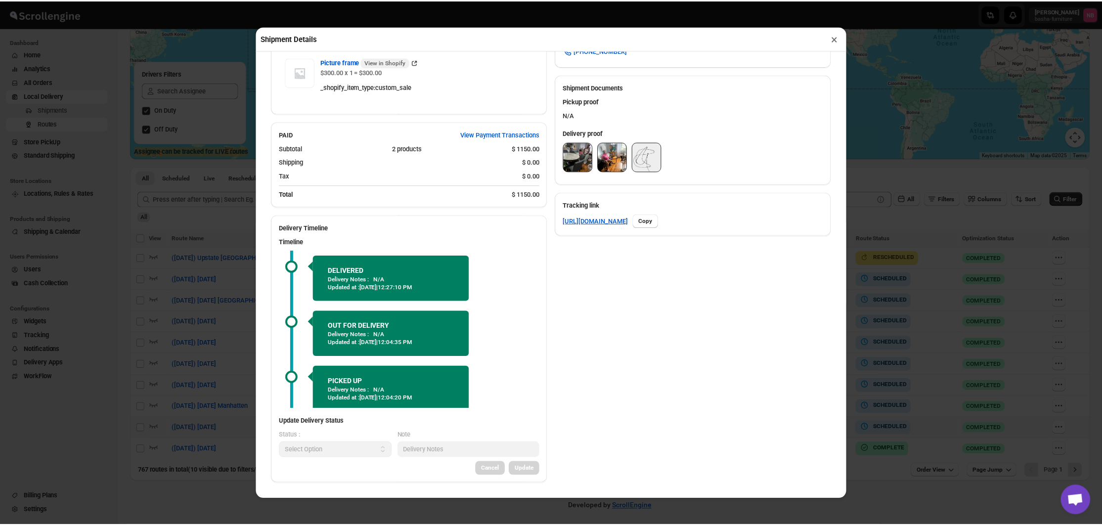
scroll to position [397, 0]
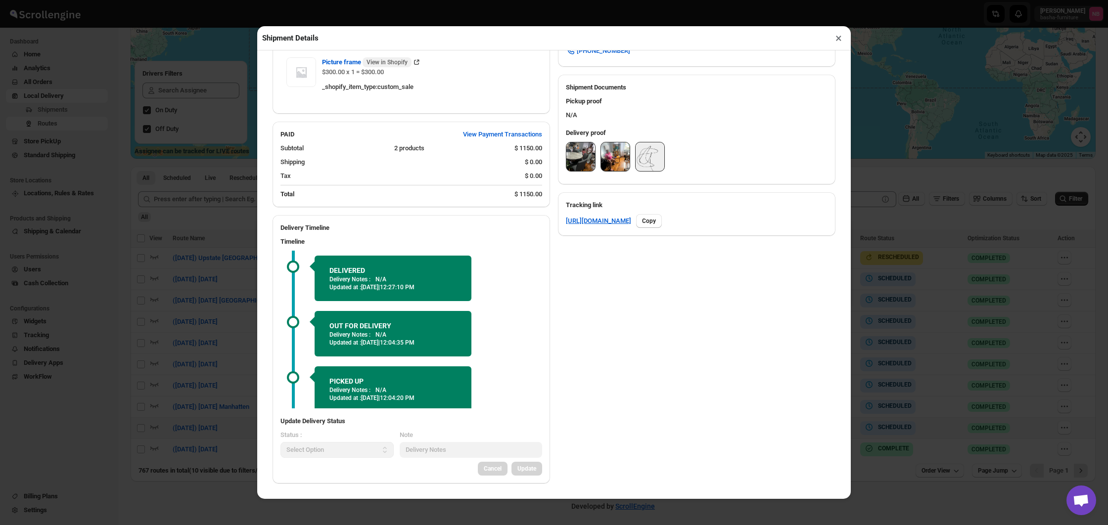
click at [576, 162] on img at bounding box center [580, 156] width 29 height 29
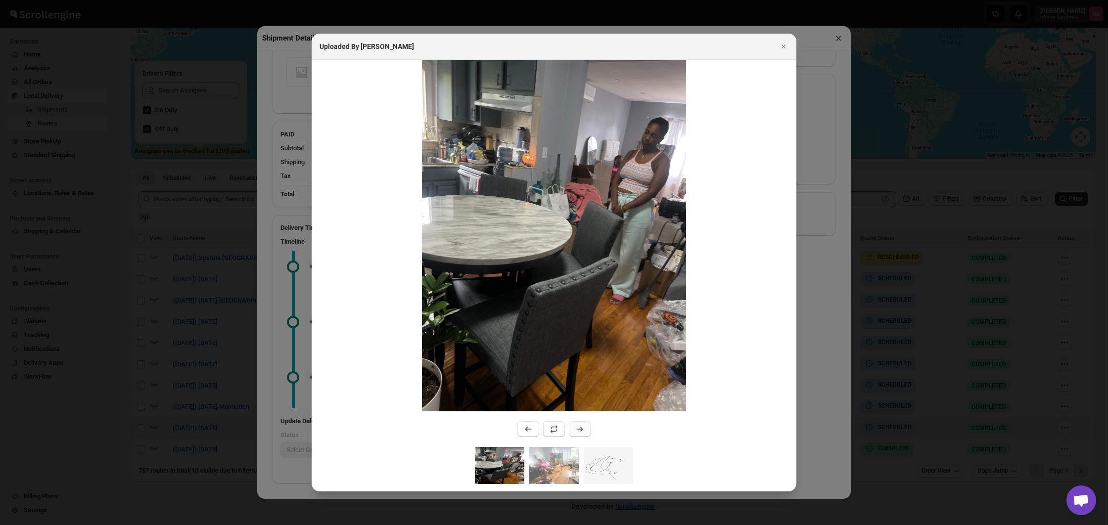
click at [576, 425] on button ":r42o4:" at bounding box center [580, 429] width 22 height 16
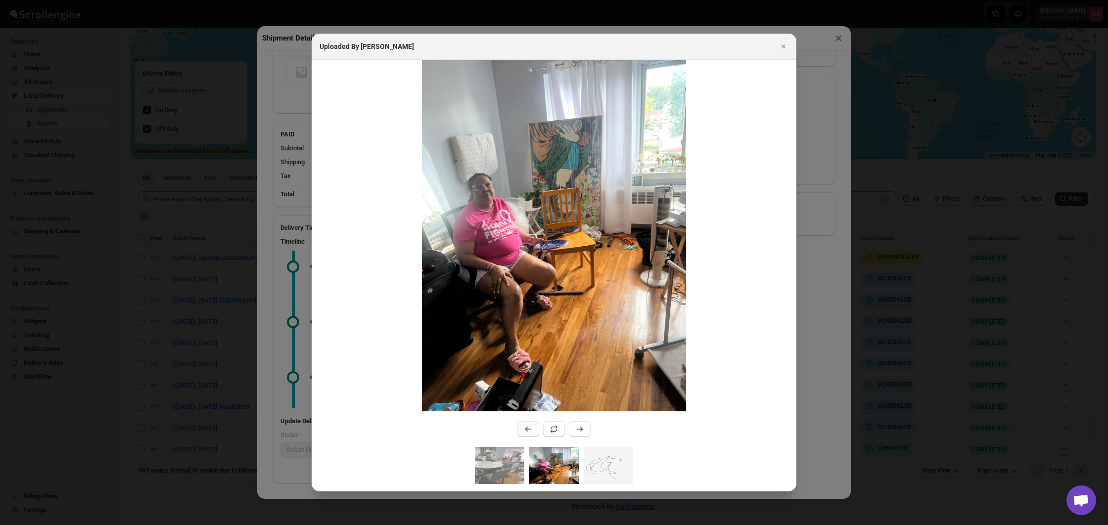
click at [525, 427] on icon ":r42o4:" at bounding box center [528, 429] width 10 height 10
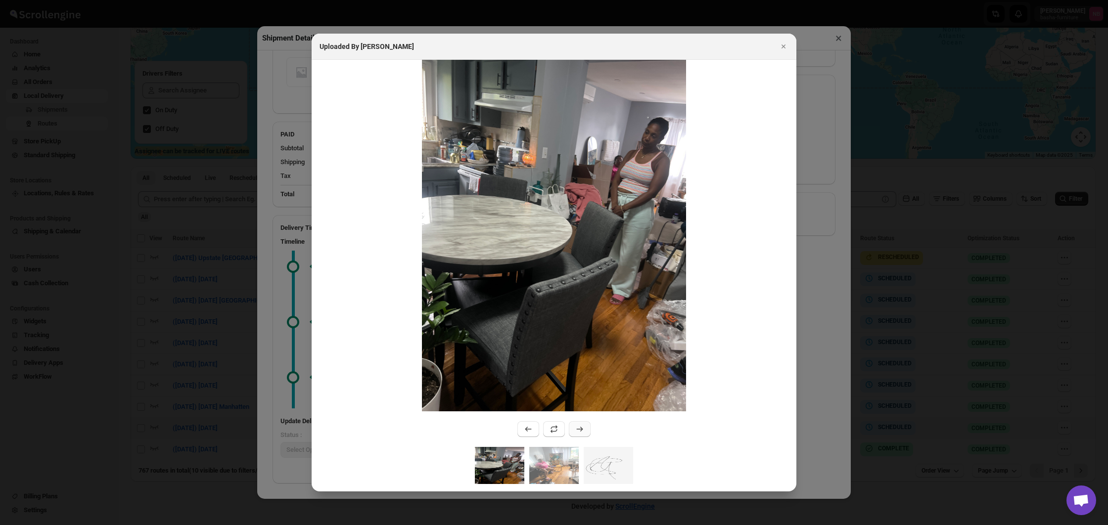
click at [578, 428] on icon ":r42o4:" at bounding box center [580, 429] width 10 height 10
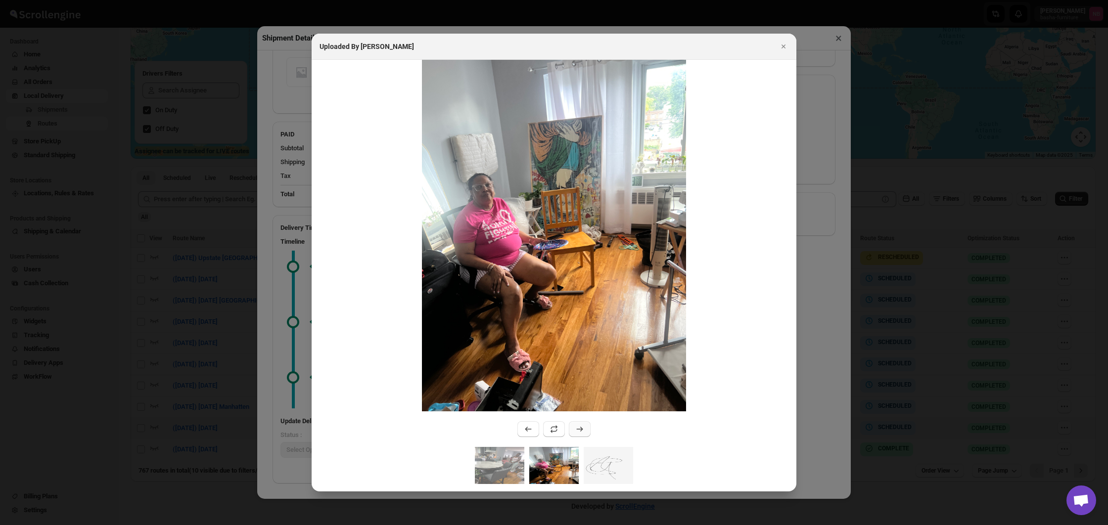
click at [578, 428] on icon ":r42o4:" at bounding box center [580, 429] width 10 height 10
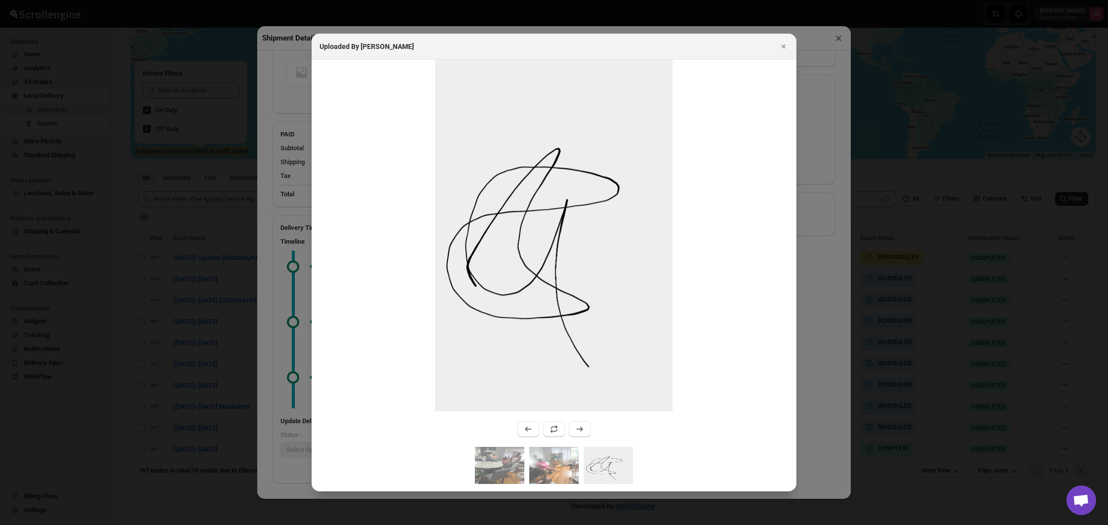
click at [282, 359] on div at bounding box center [554, 262] width 1108 height 525
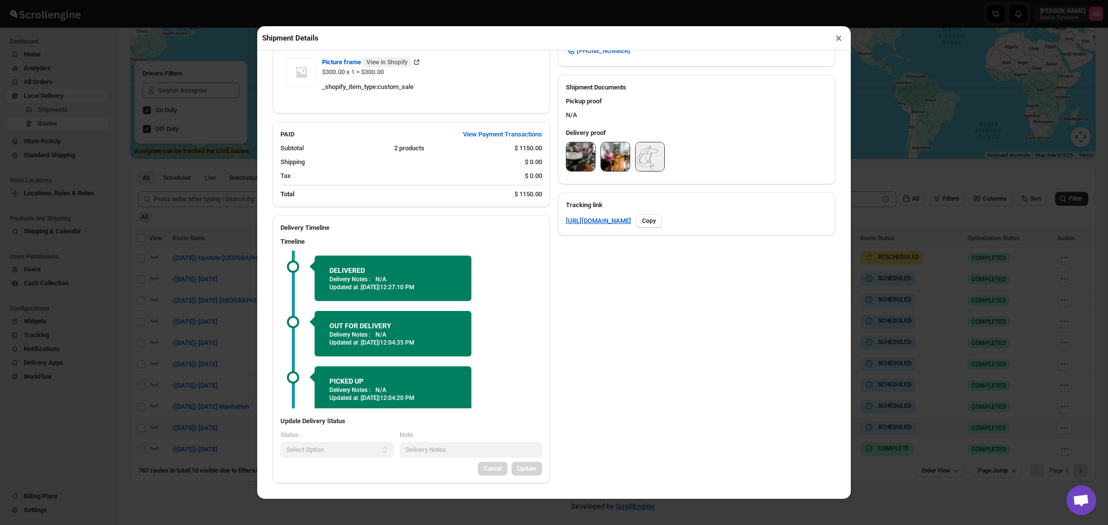
click at [257, 353] on div "Shipment Details × #3480 Awb : Y15CGH709N DATE [DATE] | 12:49 Success DELIVERED…" at bounding box center [554, 262] width 1108 height 525
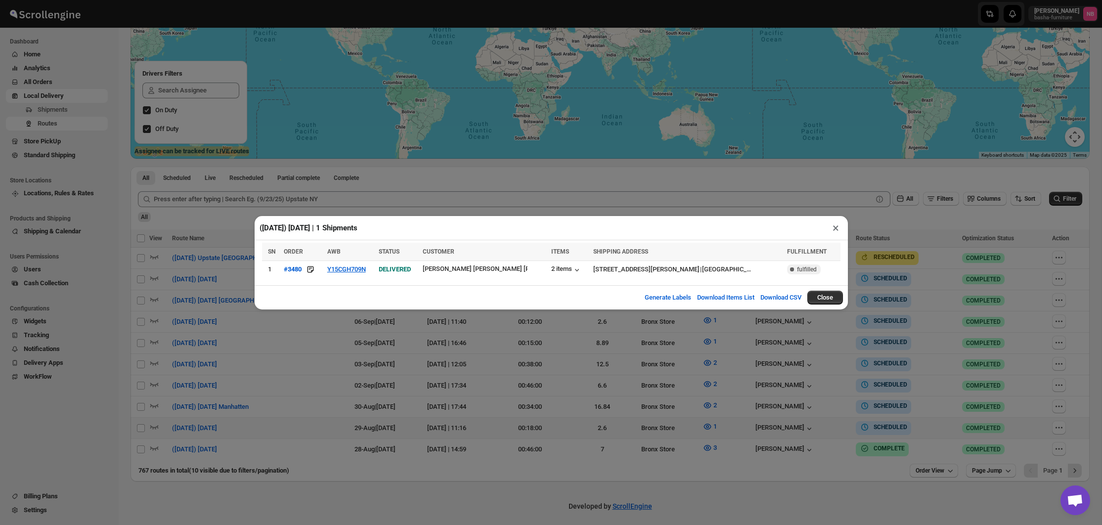
click at [399, 395] on div "([DATE]) [DATE] | 1 Shipments × SN ORDER AWB STATUS CUSTOMER ITEMS SHIPPING ADD…" at bounding box center [551, 262] width 1102 height 525
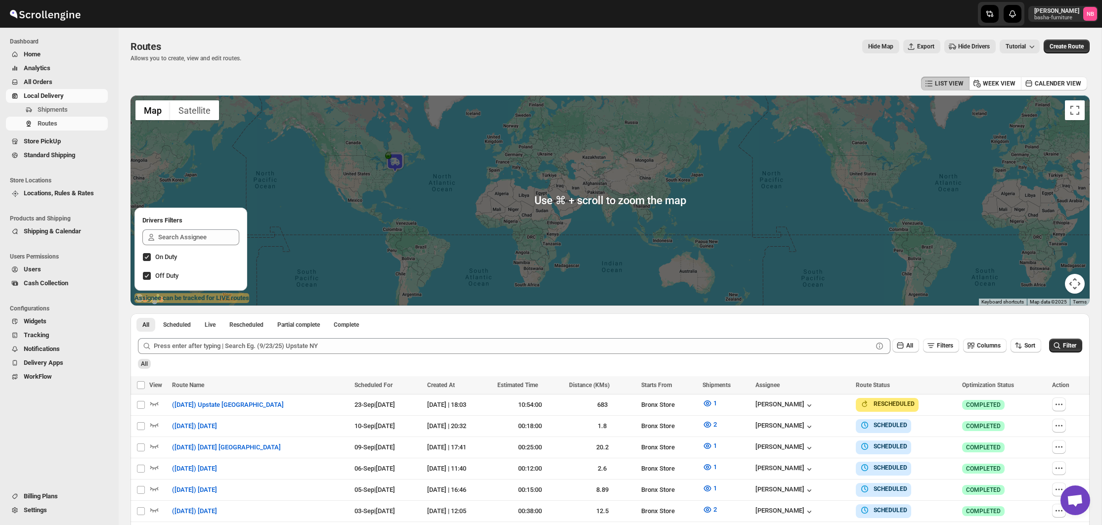
scroll to position [0, 0]
